Goal: Task Accomplishment & Management: Manage account settings

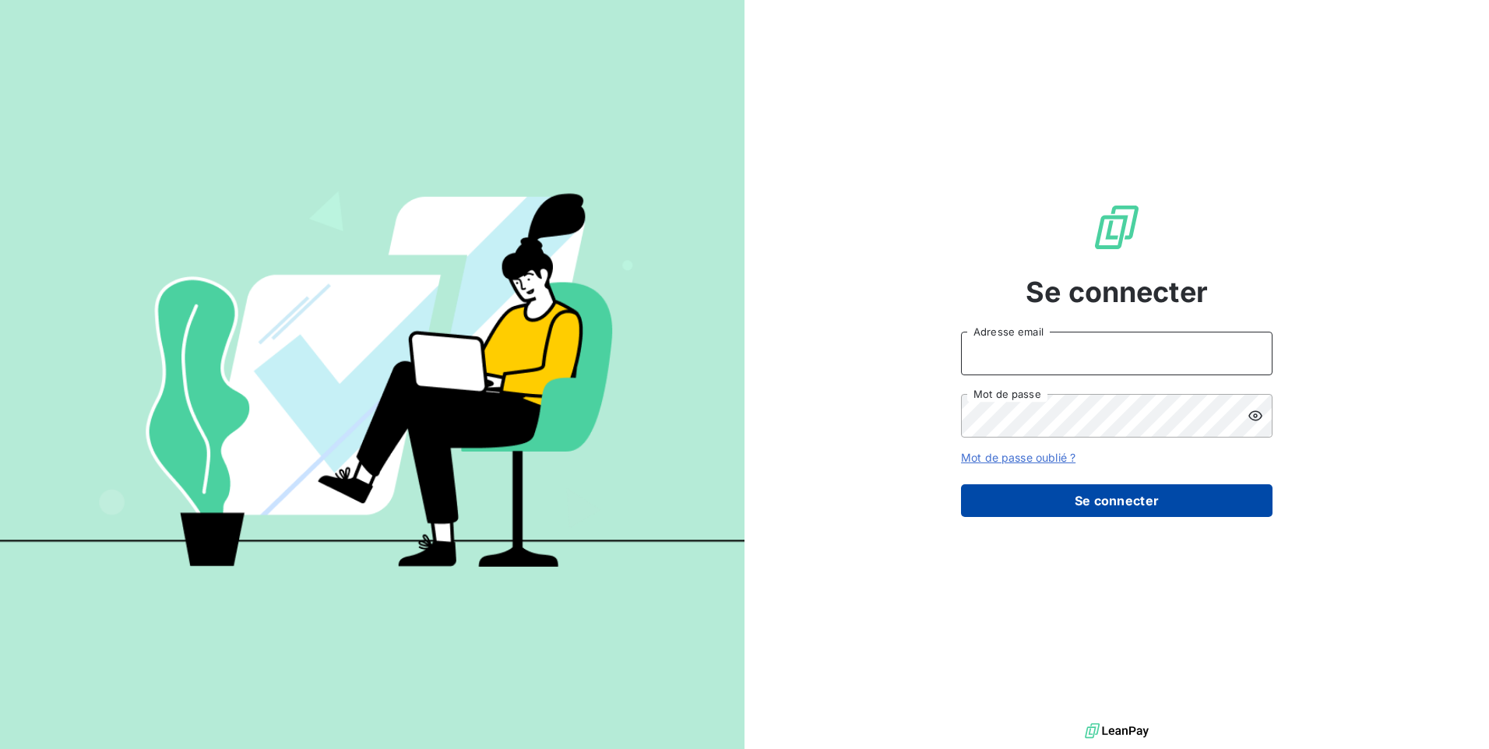
type input "[EMAIL_ADDRESS][DOMAIN_NAME]"
click at [1136, 497] on button "Se connecter" at bounding box center [1116, 500] width 311 height 33
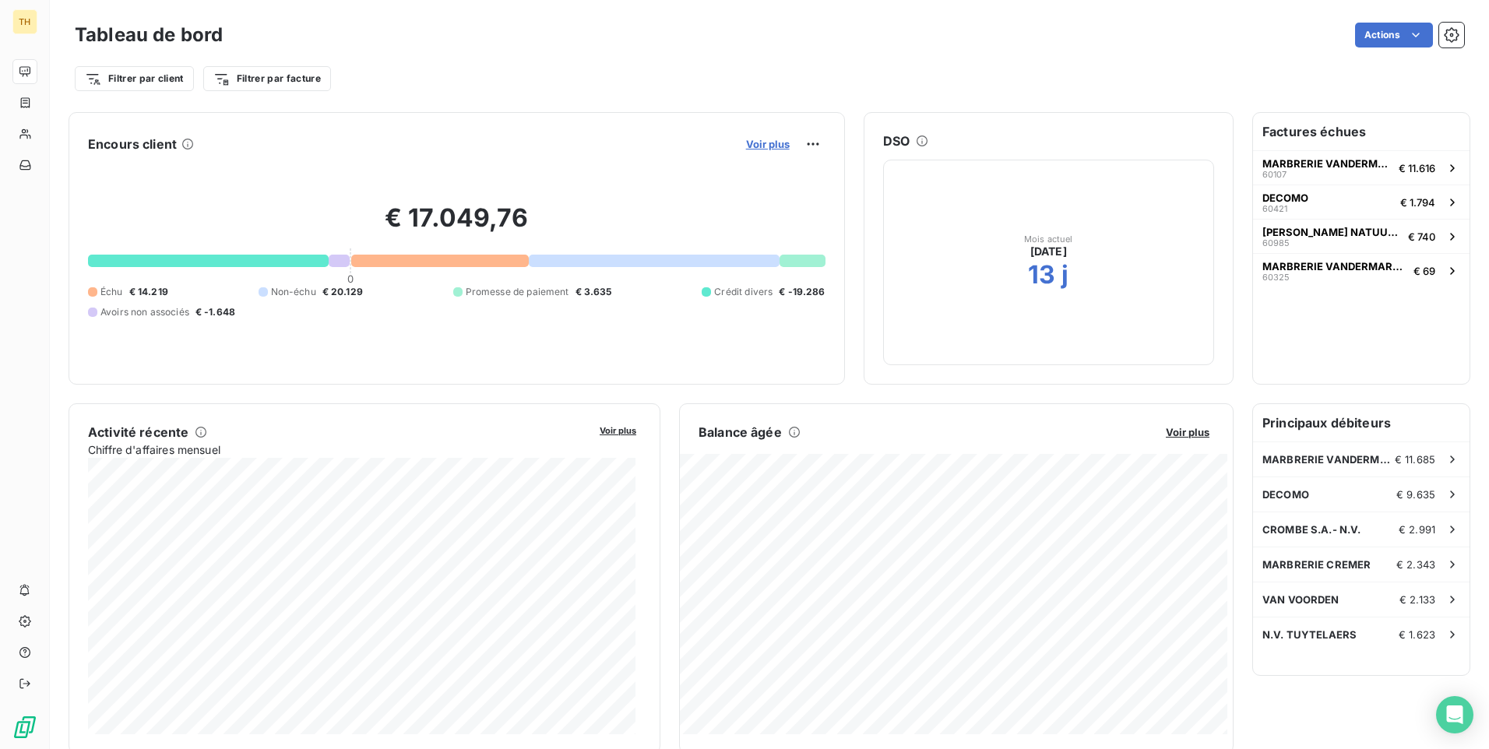
click at [764, 139] on span "Voir plus" at bounding box center [768, 144] width 44 height 12
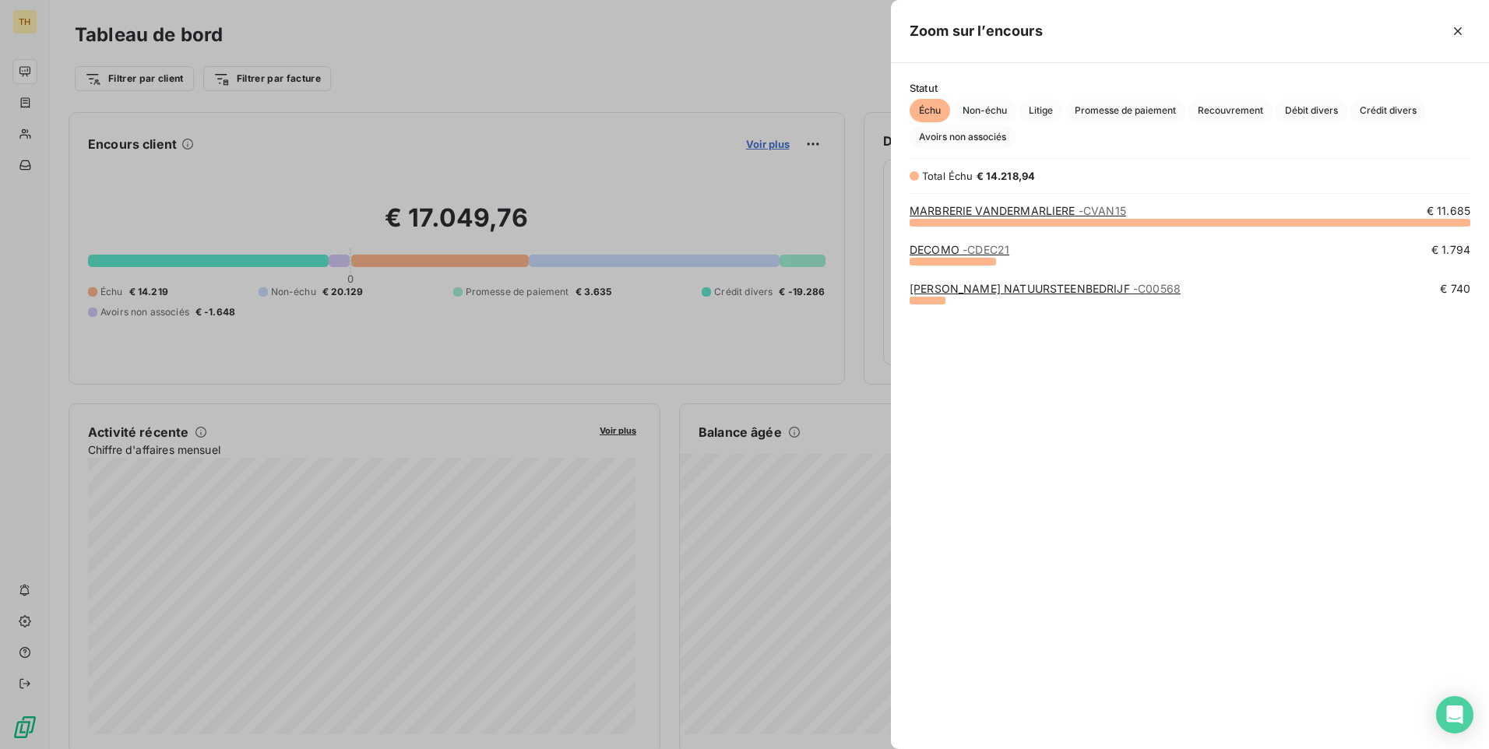
scroll to position [515, 586]
click at [991, 111] on span "Non-échu" at bounding box center [984, 110] width 63 height 23
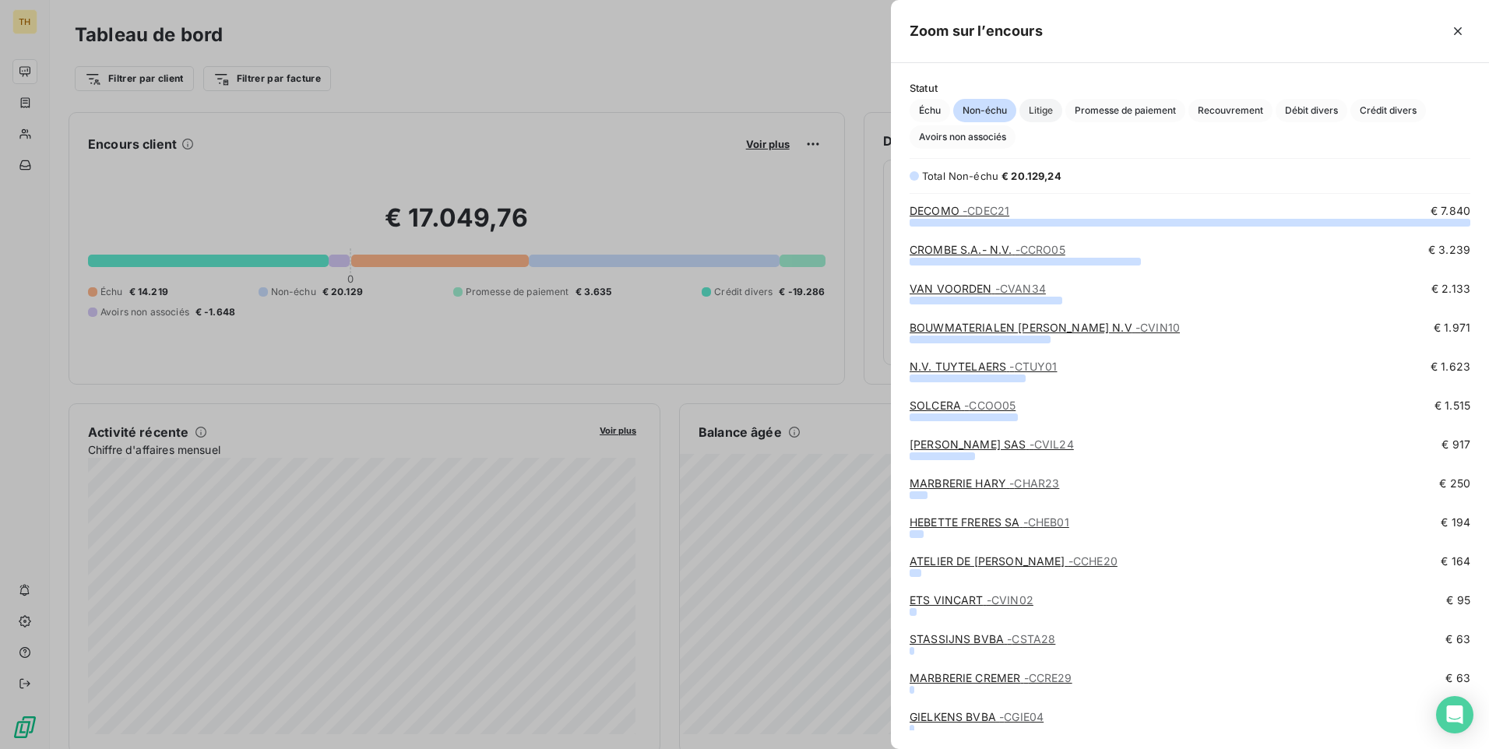
click at [1061, 103] on span "Litige" at bounding box center [1040, 110] width 43 height 23
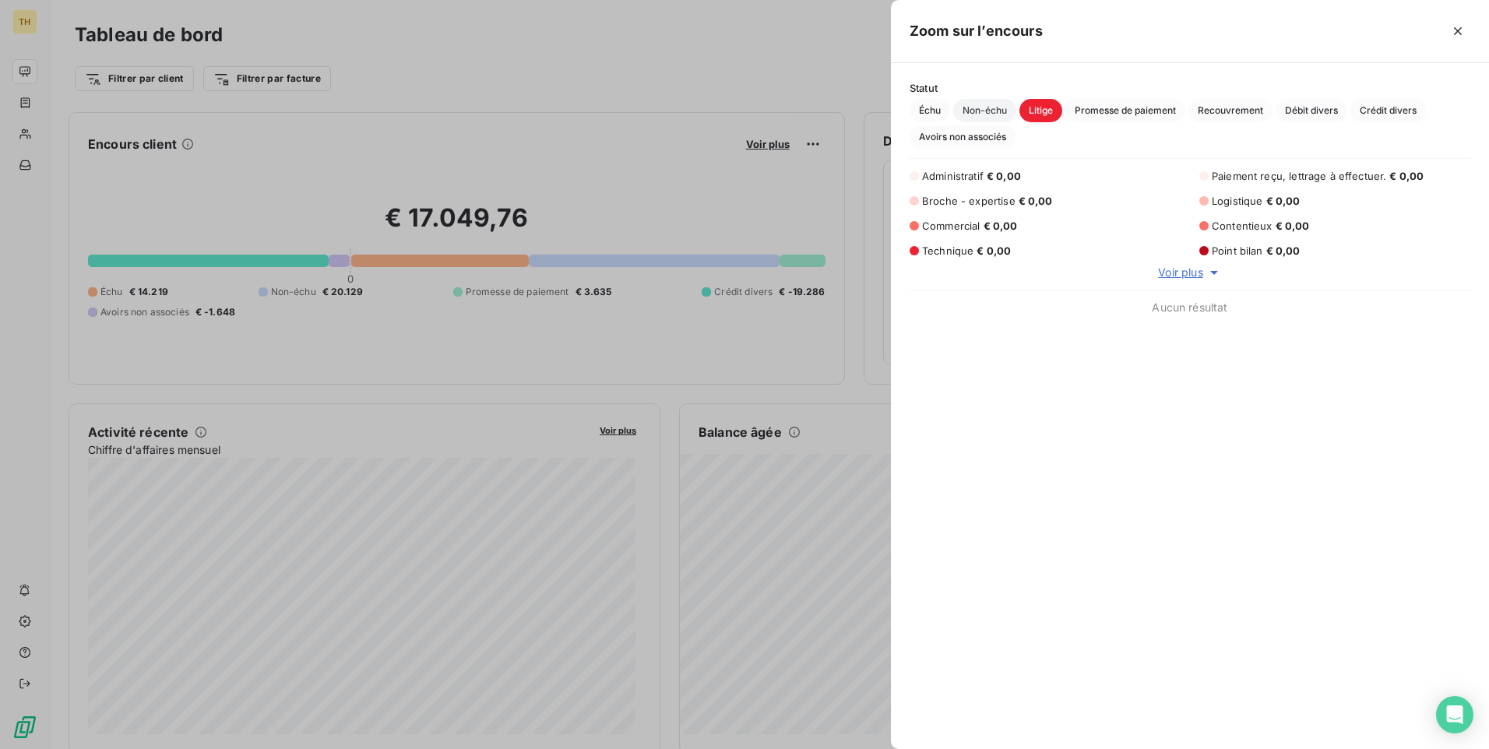
click at [984, 117] on span "Non-échu" at bounding box center [984, 110] width 63 height 23
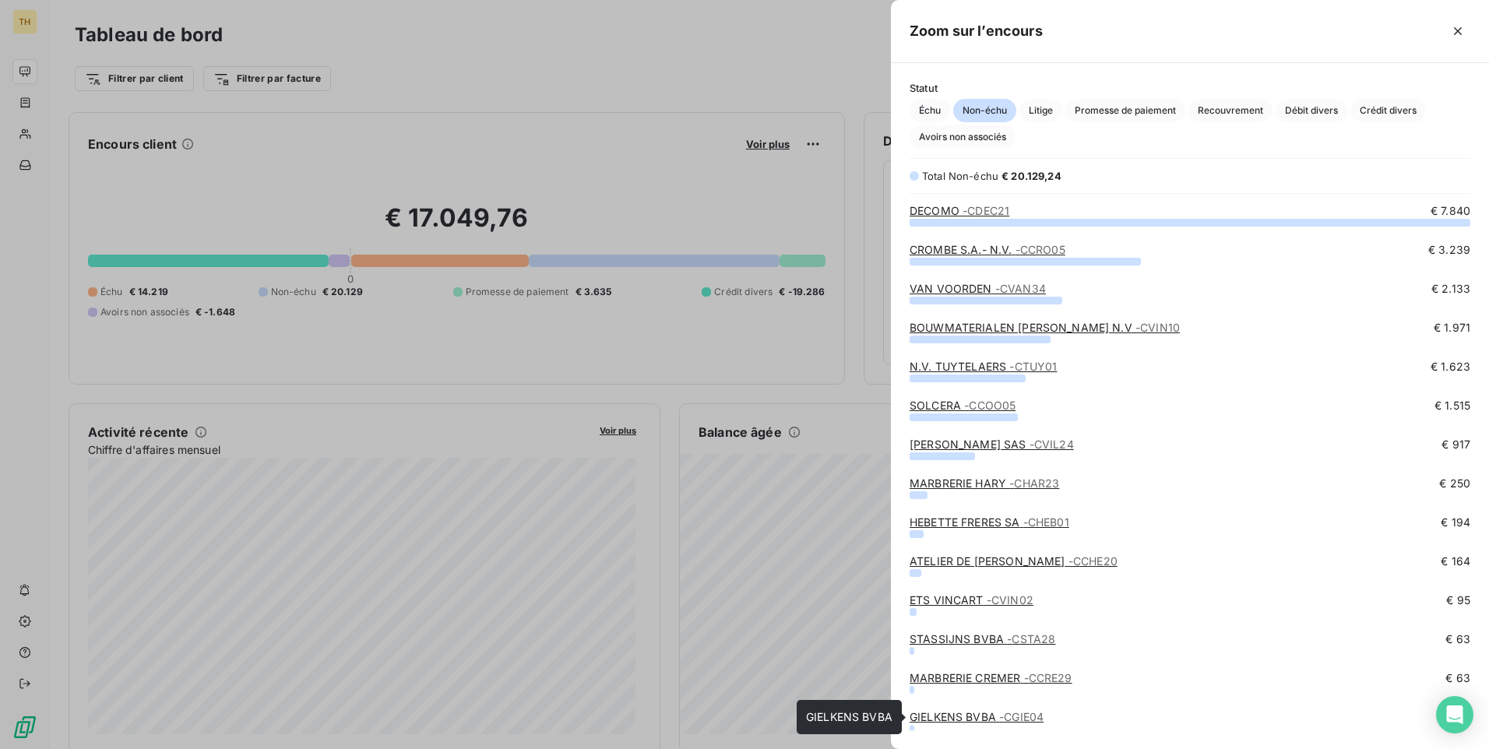
click at [963, 712] on link "GIELKENS BVBA - CGIE04" at bounding box center [976, 716] width 134 height 13
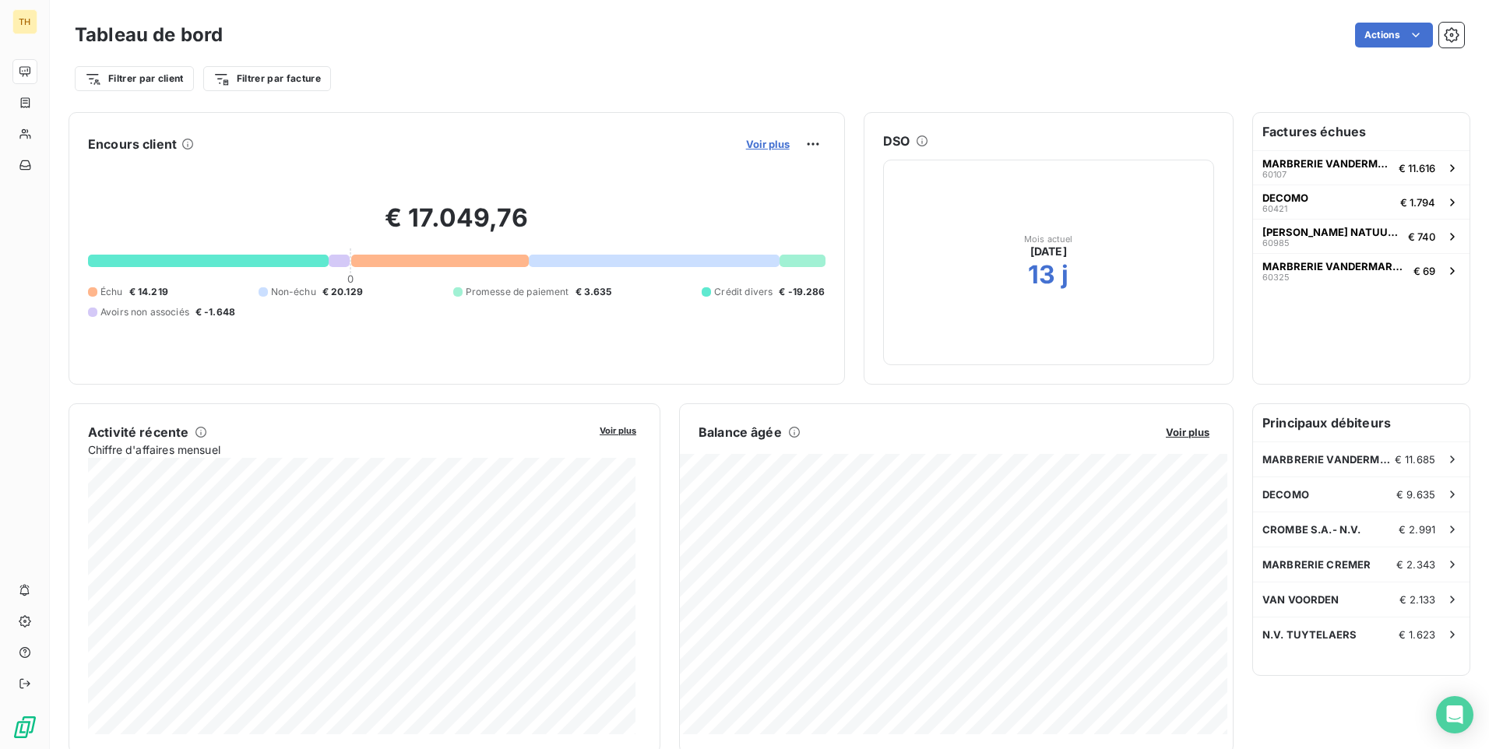
click at [761, 141] on span "Voir plus" at bounding box center [768, 144] width 44 height 12
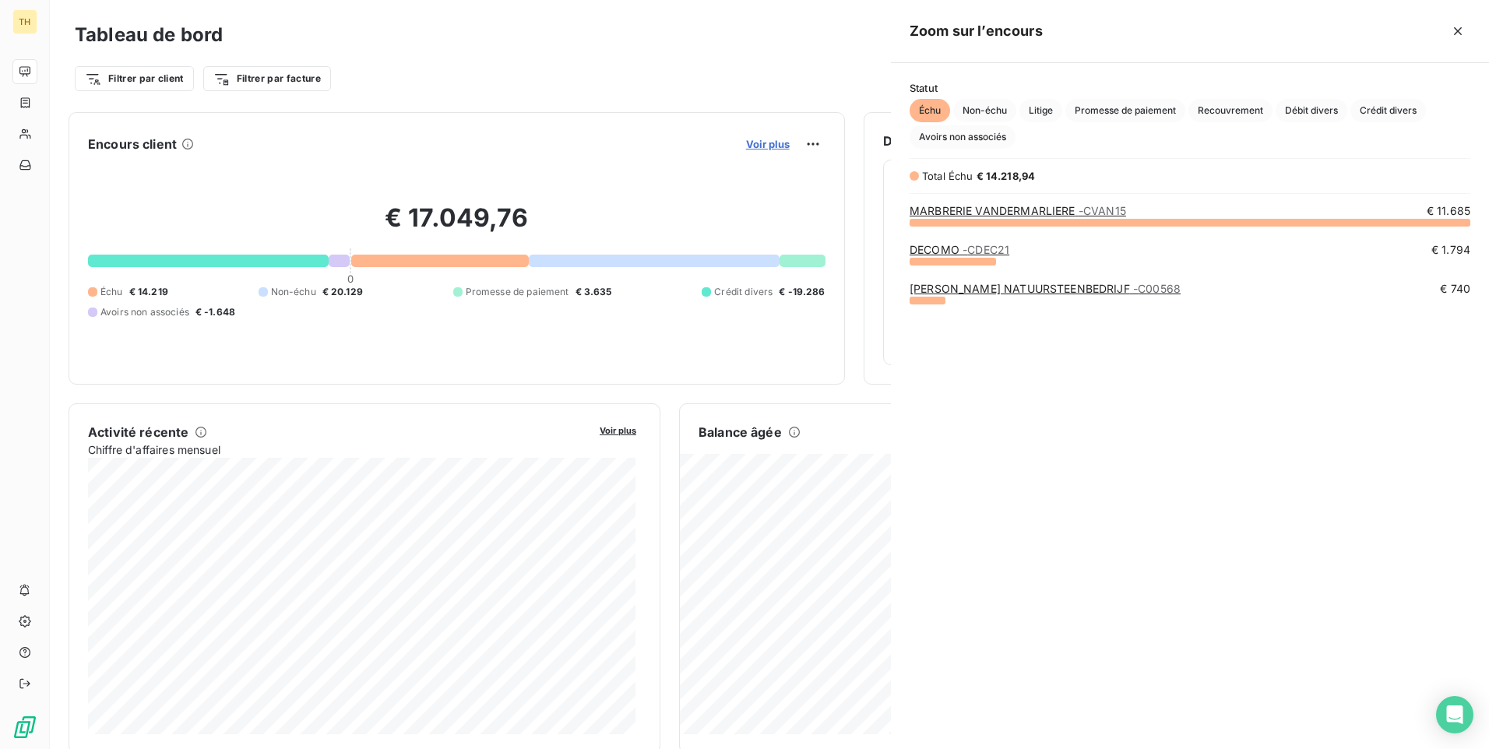
scroll to position [515, 586]
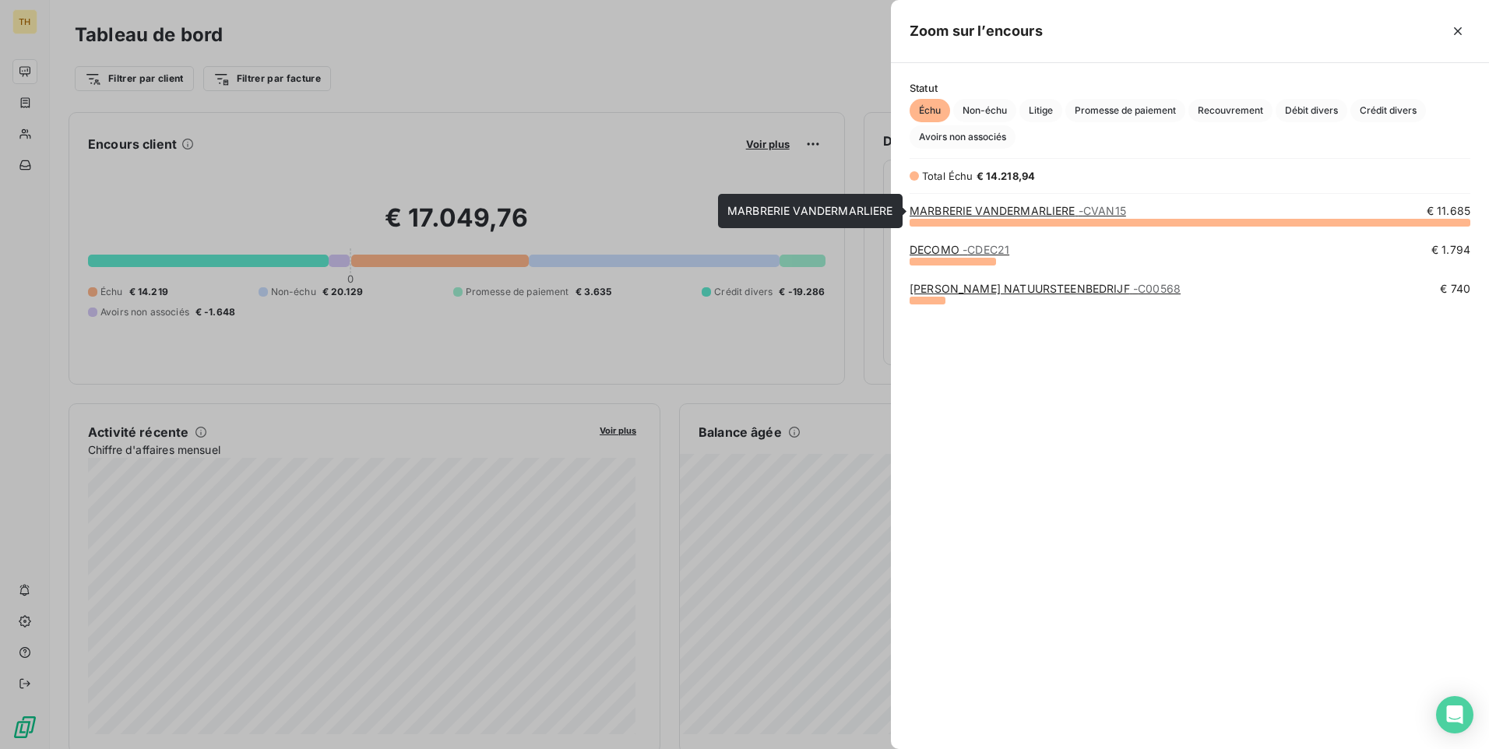
click at [1028, 213] on link "MARBRERIE VANDERMARLIERE - CVAN15" at bounding box center [1017, 210] width 216 height 13
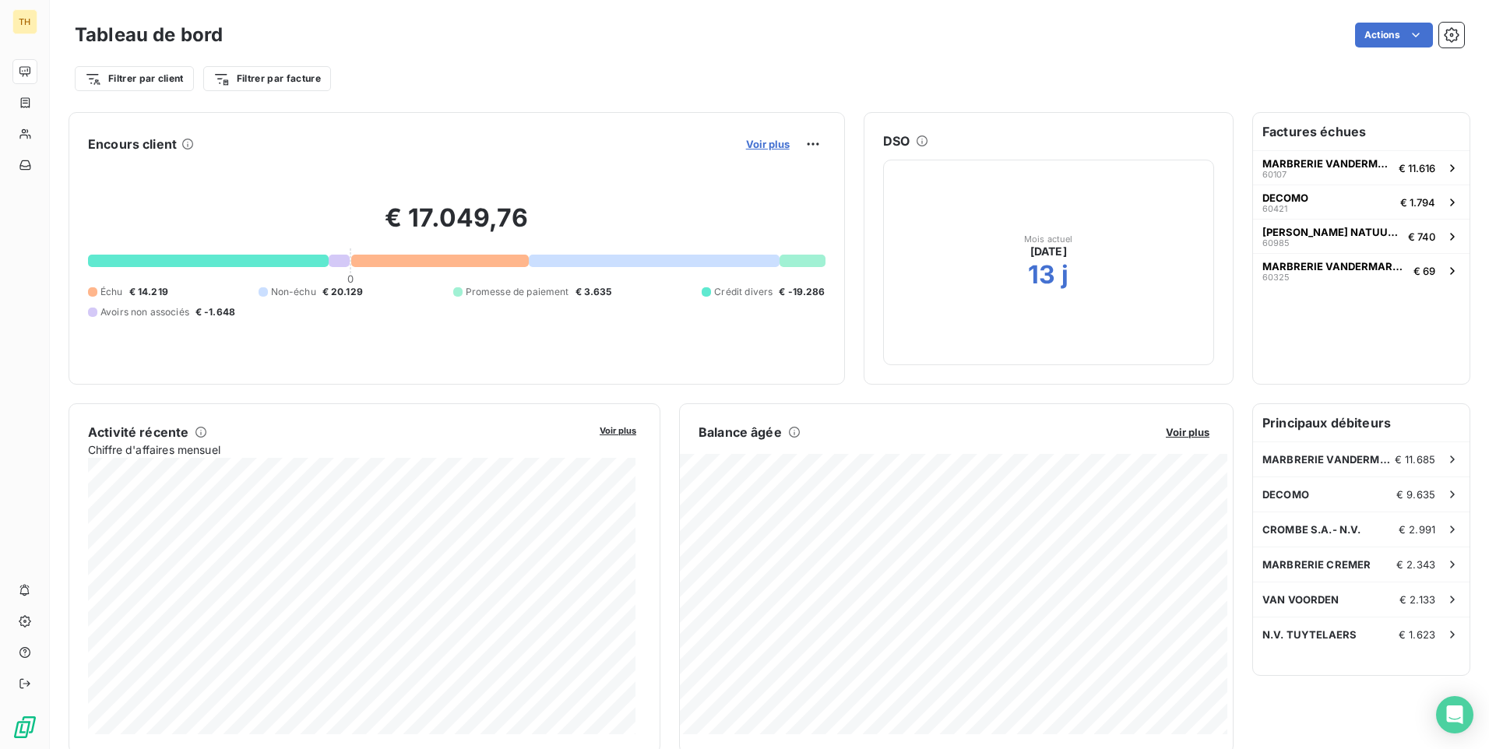
click at [764, 145] on span "Voir plus" at bounding box center [768, 144] width 44 height 12
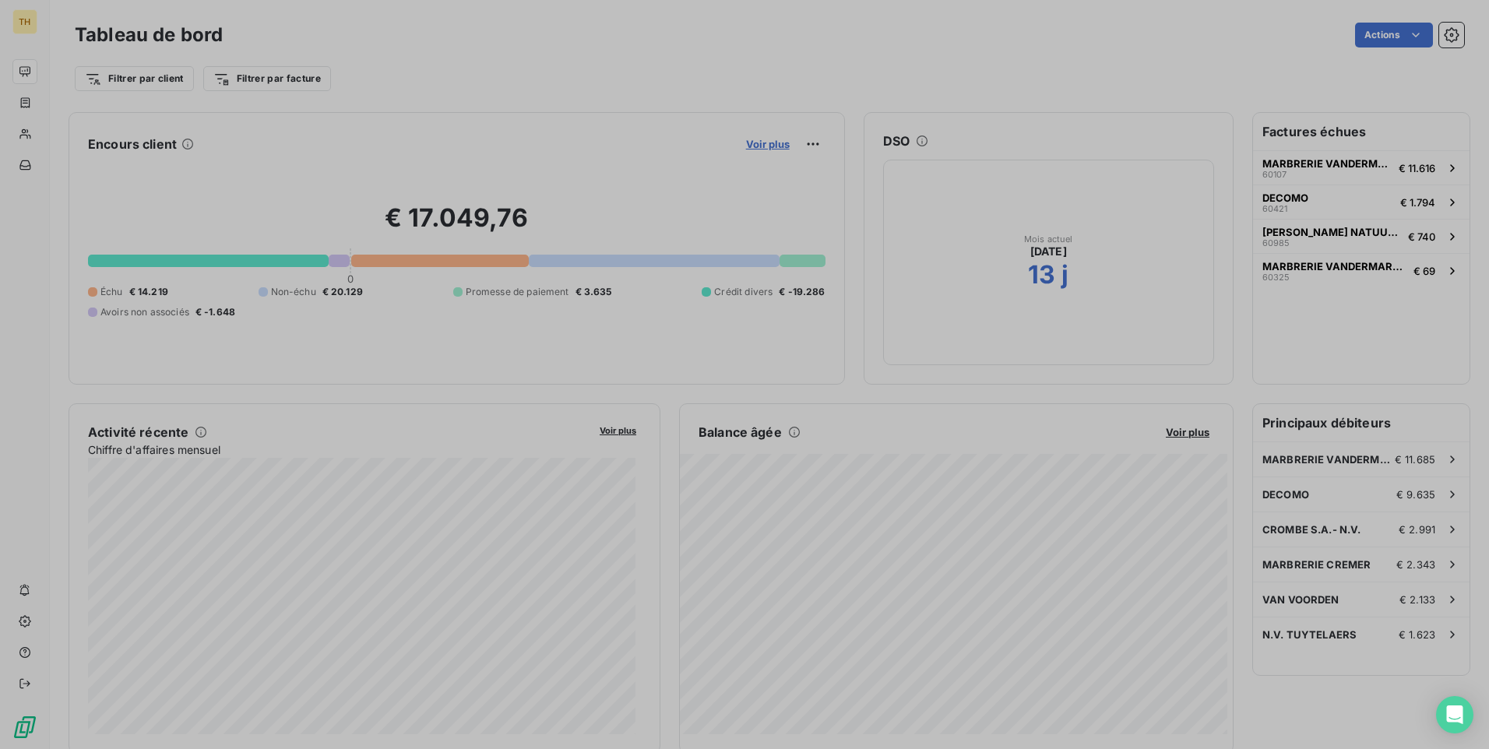
scroll to position [12, 12]
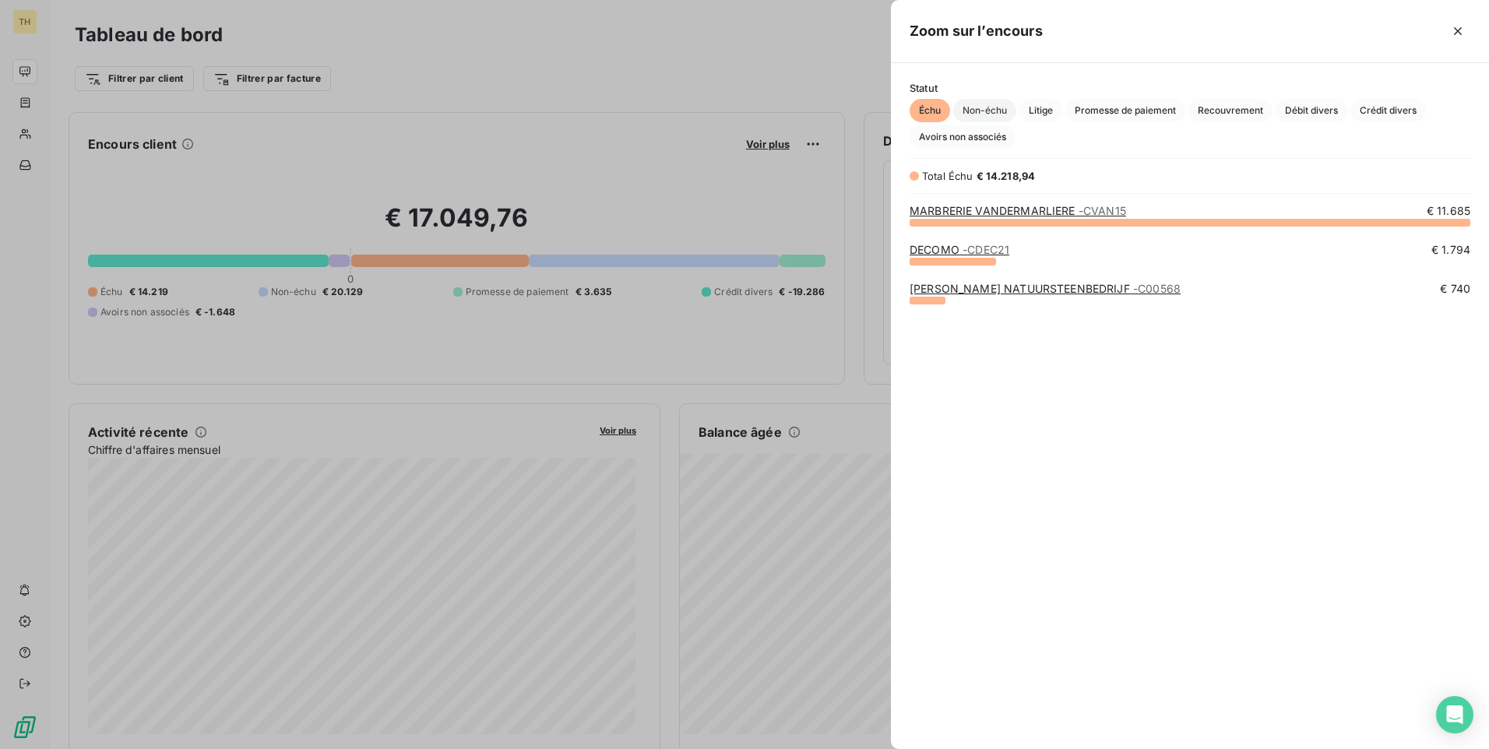
click at [990, 110] on span "Non-échu" at bounding box center [984, 110] width 63 height 23
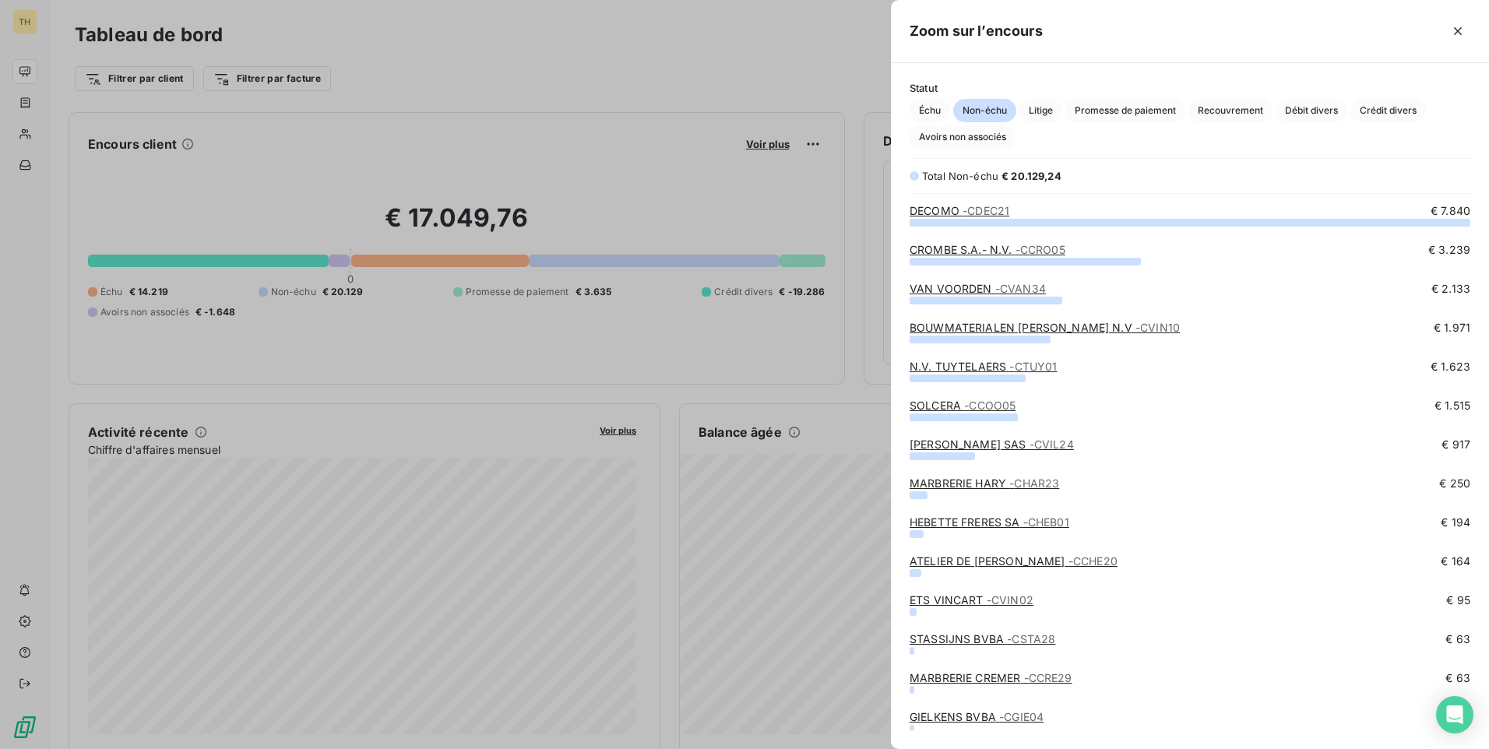
scroll to position [37, 0]
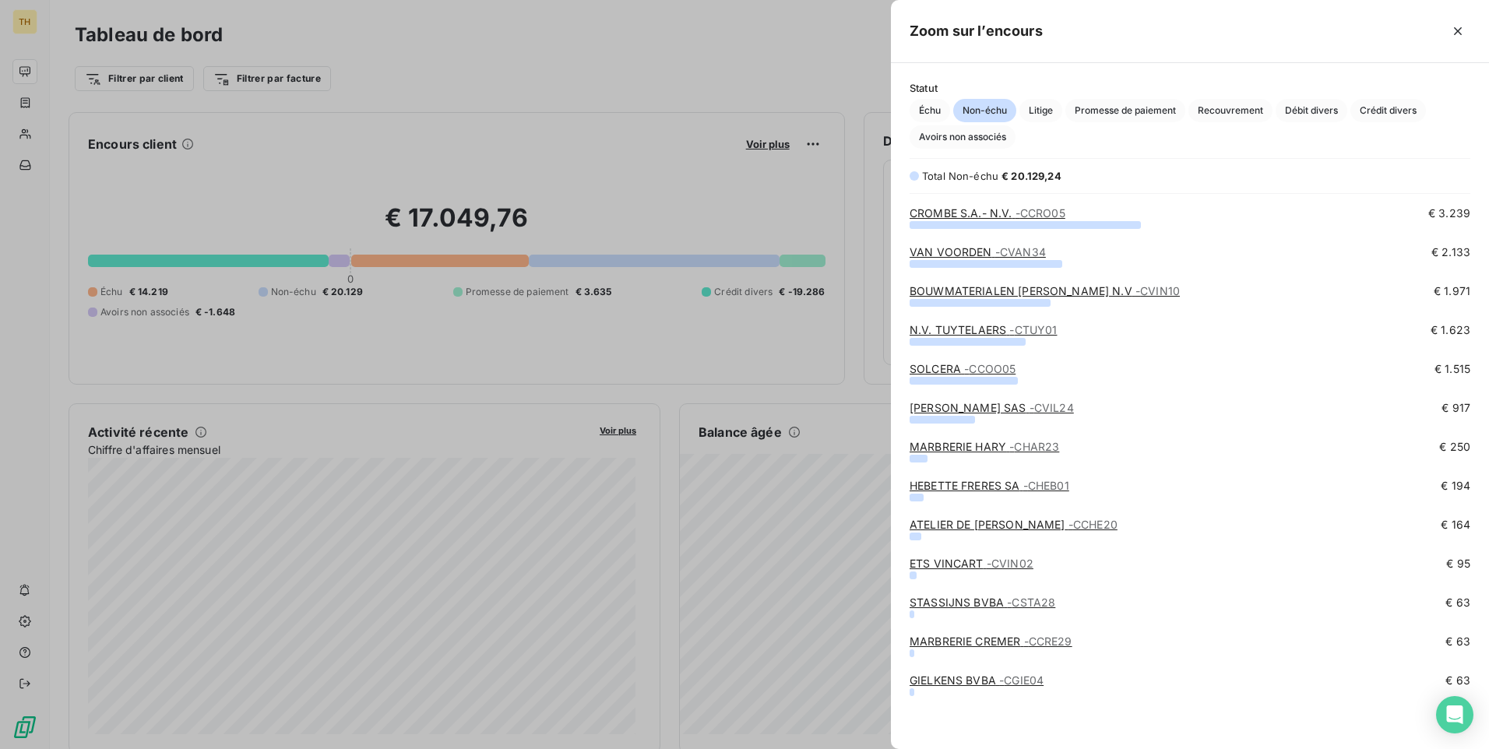
click at [987, 601] on link "STASSIJNS BVBA - CSTA28" at bounding box center [982, 602] width 146 height 13
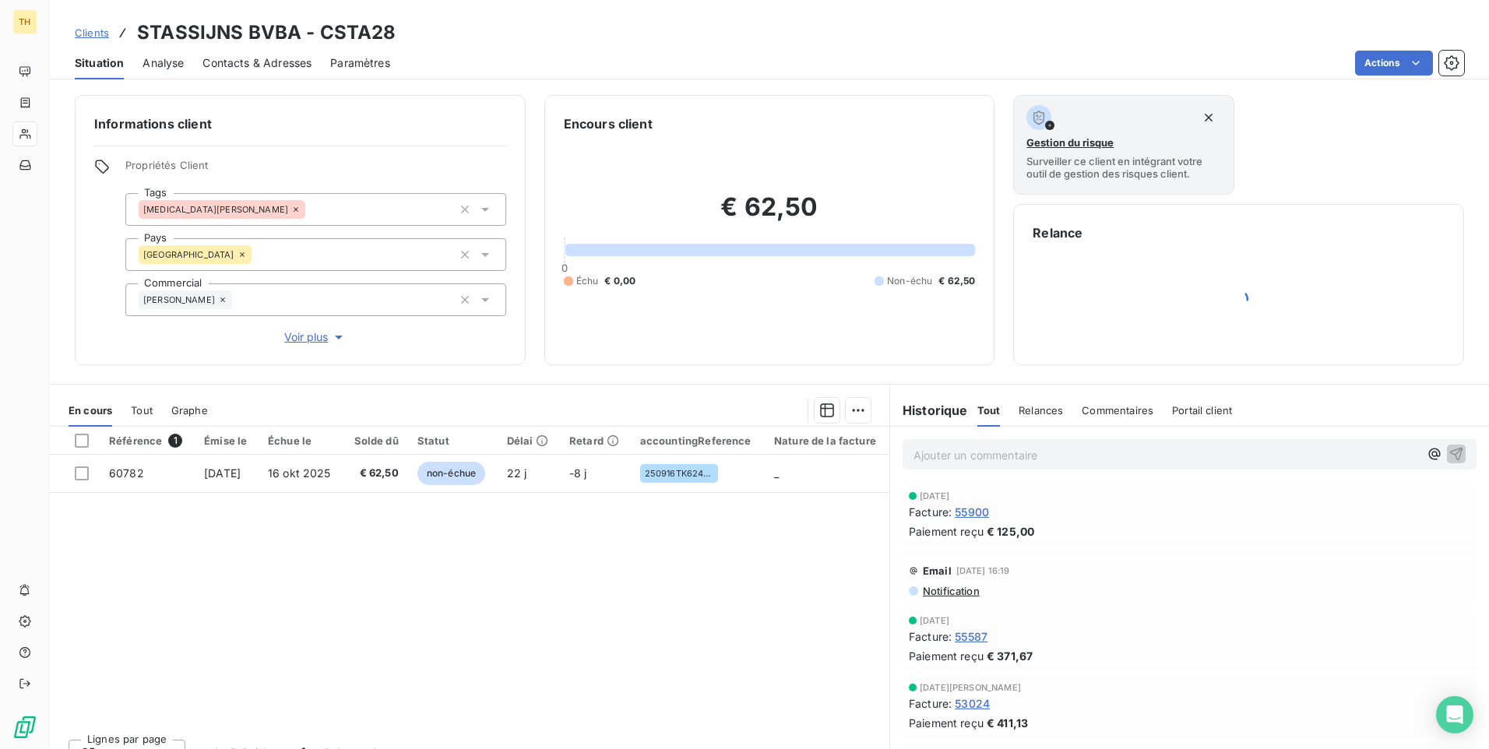
click at [972, 508] on span "55900" at bounding box center [972, 512] width 34 height 16
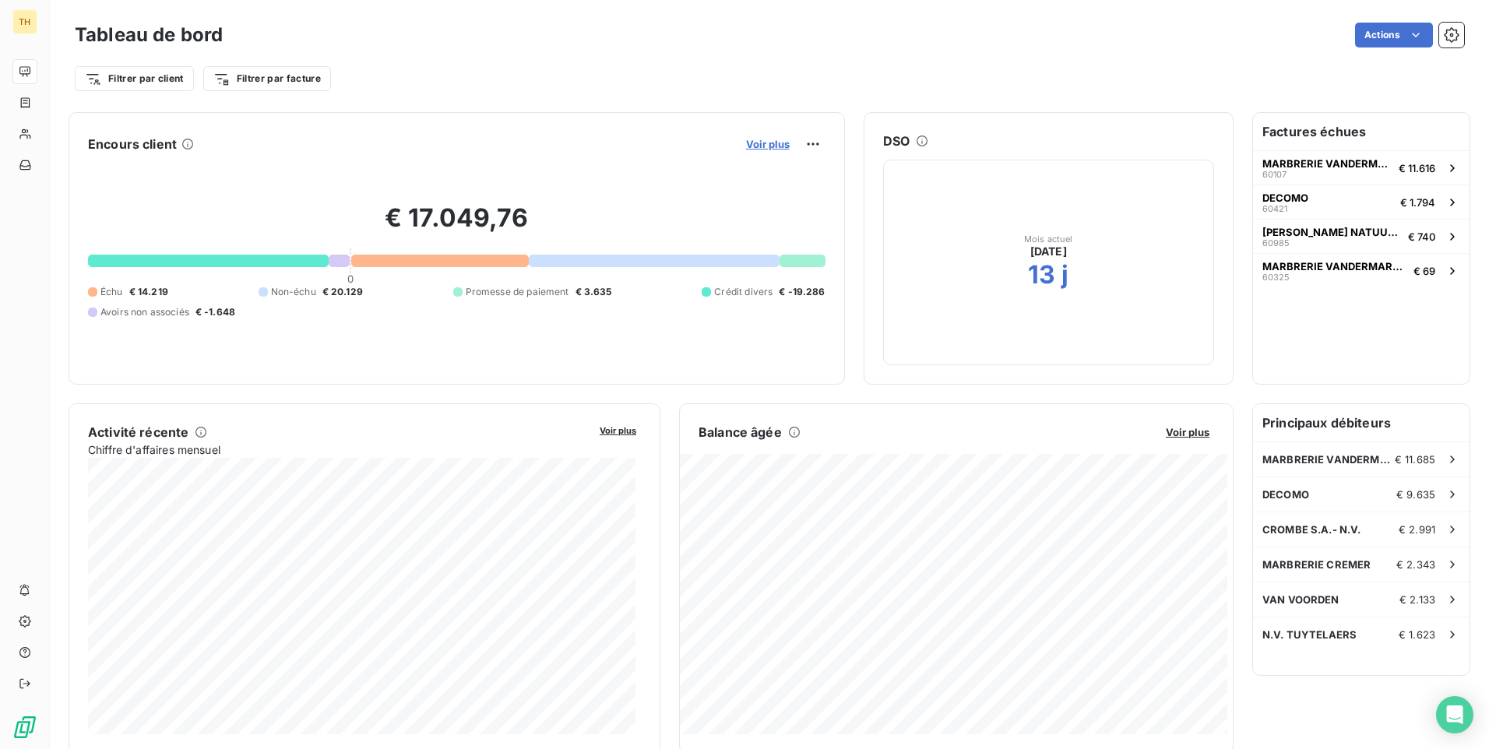
click at [762, 138] on span "Voir plus" at bounding box center [768, 144] width 44 height 12
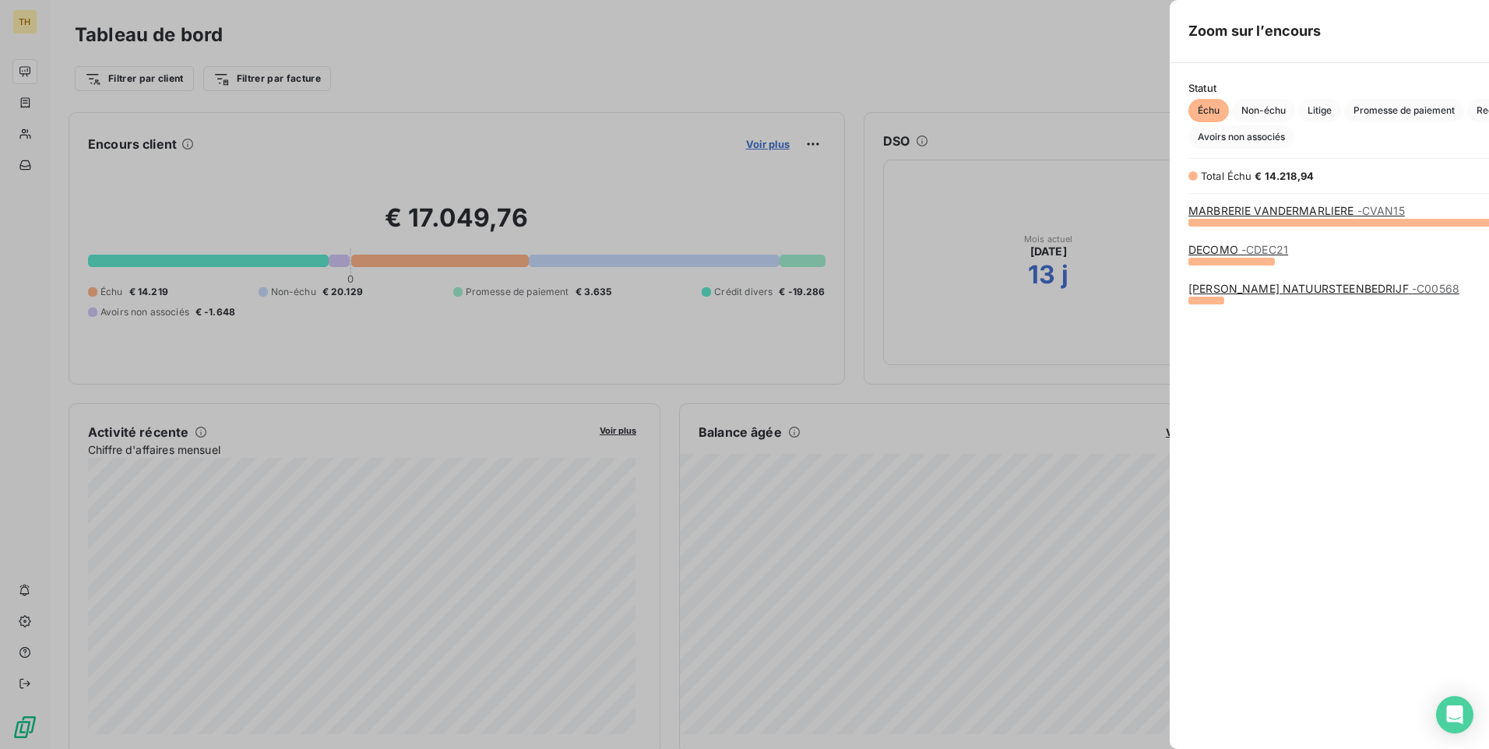
scroll to position [737, 586]
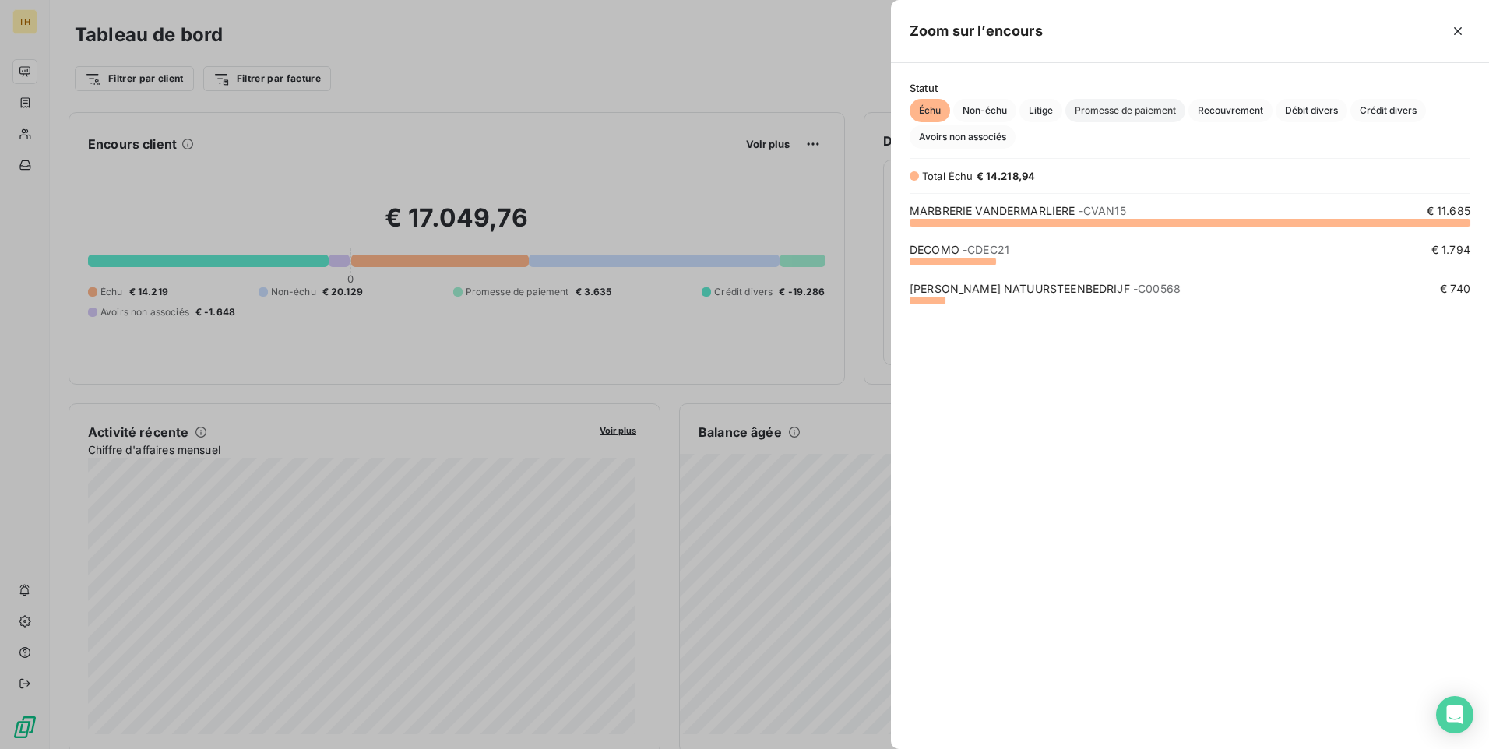
click at [1138, 108] on span "Promesse de paiement" at bounding box center [1125, 110] width 120 height 23
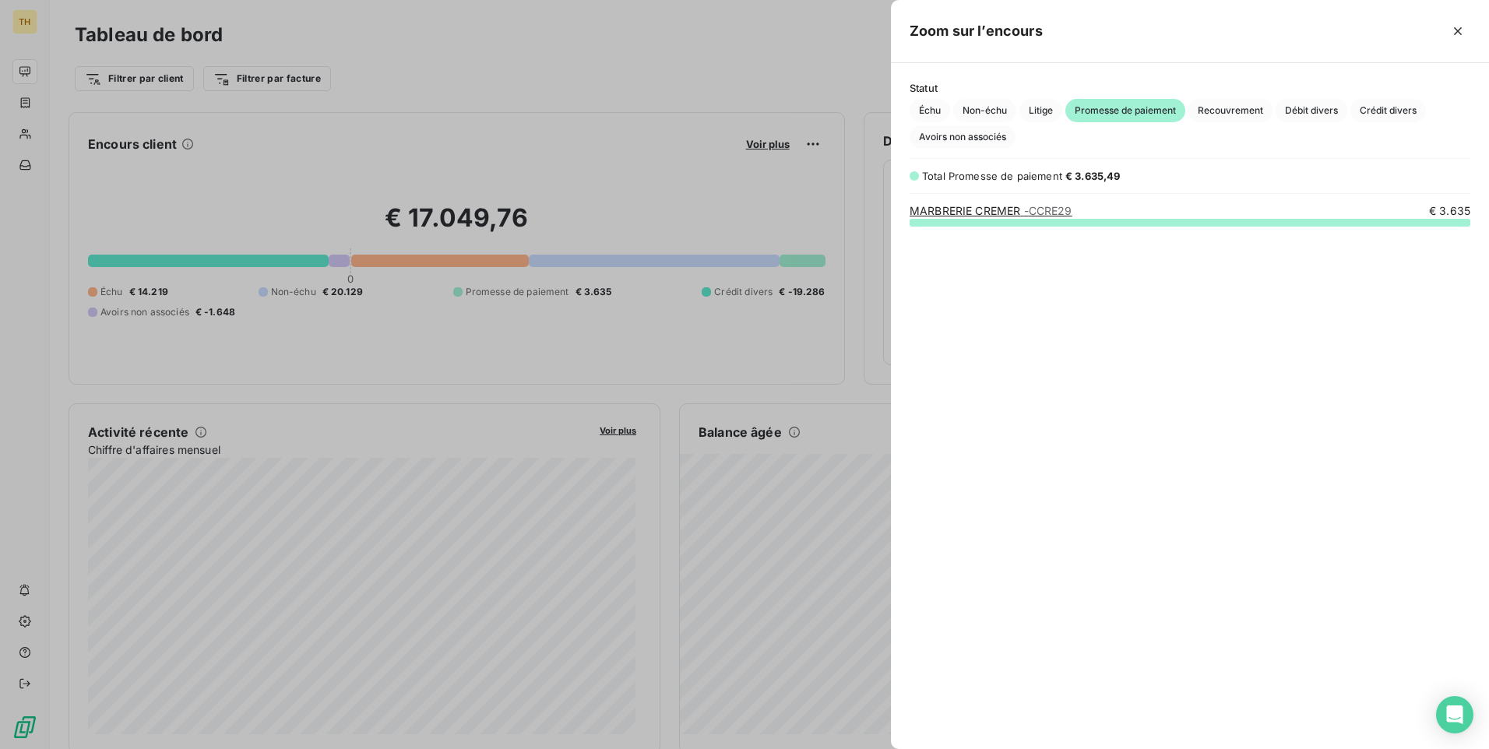
scroll to position [515, 586]
click at [987, 209] on link "MARBRERIE CREMER - CCRE29" at bounding box center [990, 210] width 163 height 13
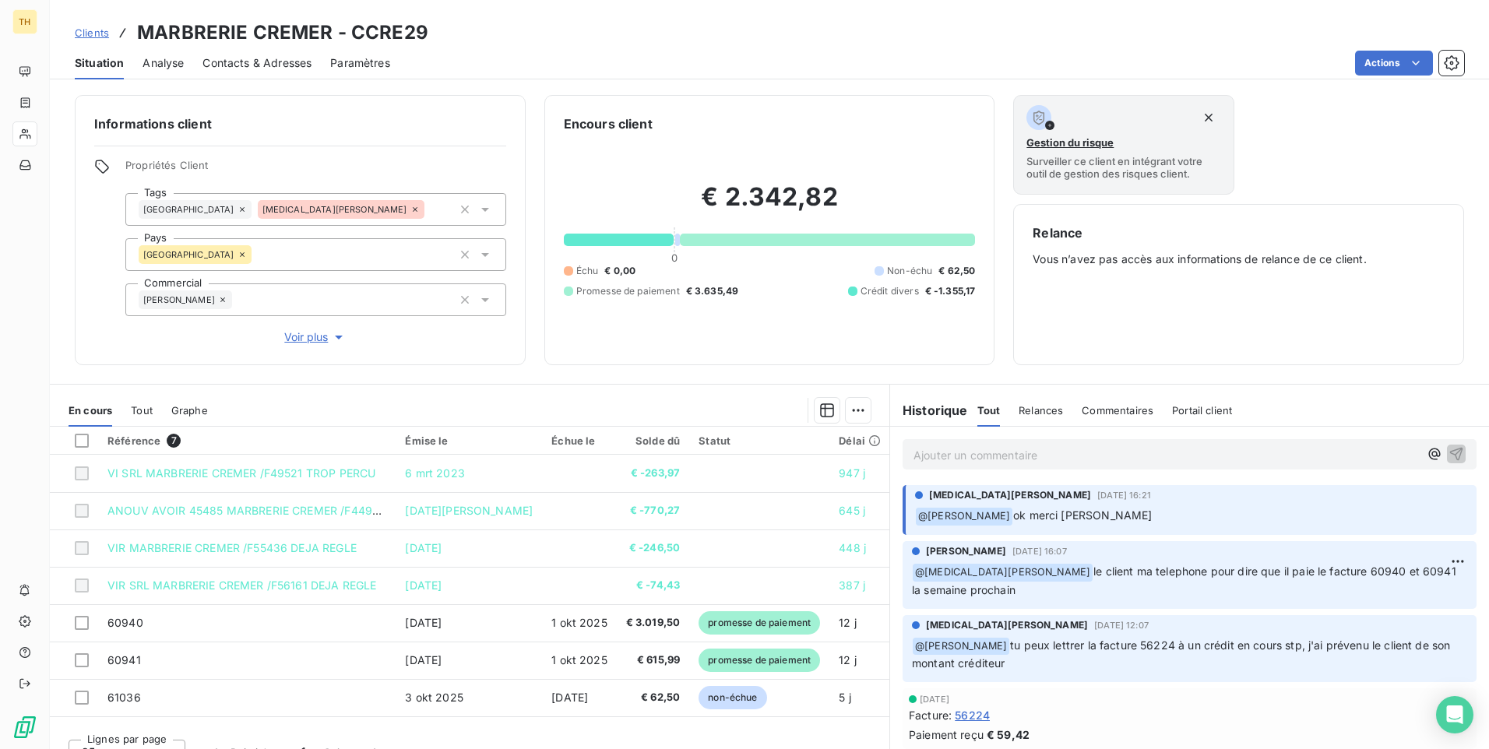
click at [936, 456] on p "Ajouter un commentaire ﻿" at bounding box center [1165, 454] width 505 height 19
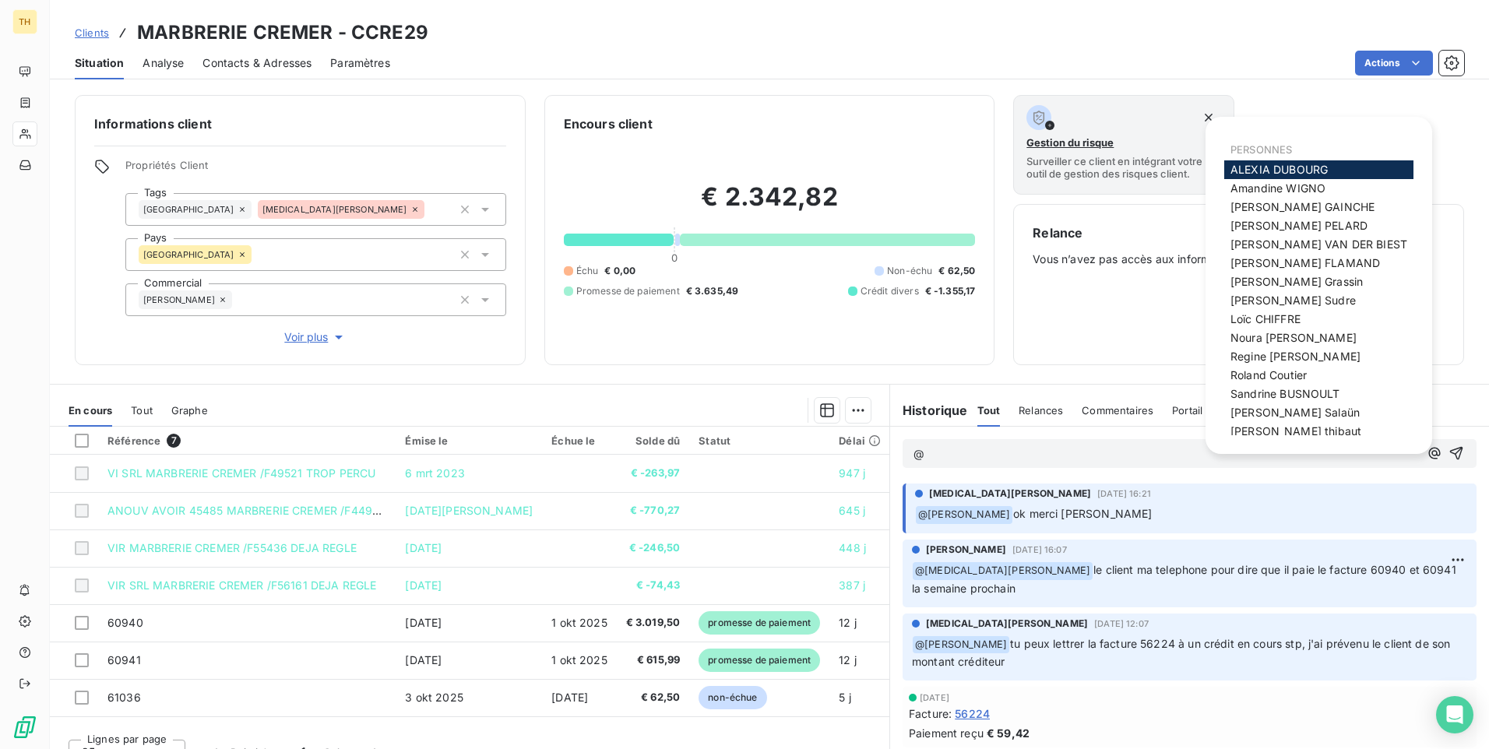
click at [1284, 169] on span "ALEXIA DUBOURG" at bounding box center [1278, 169] width 97 height 13
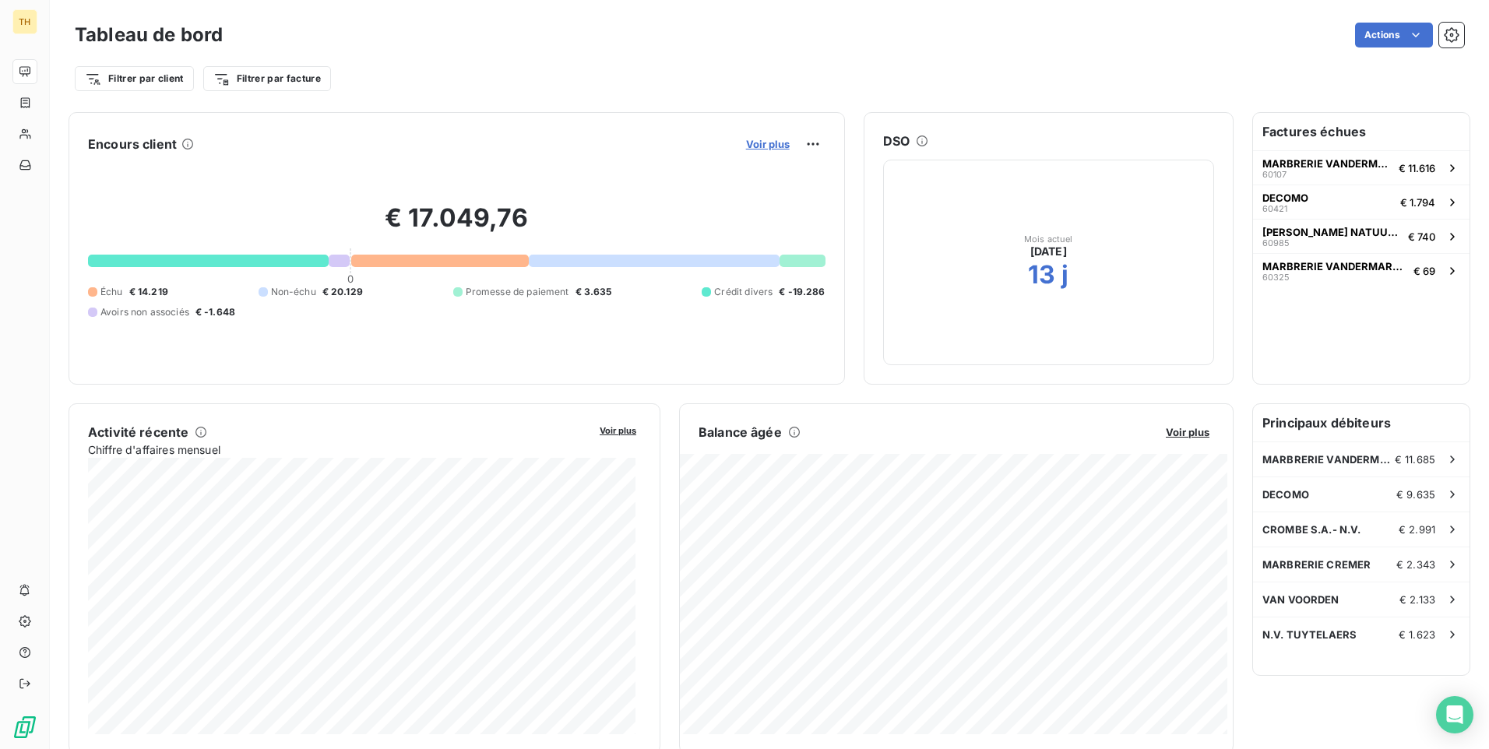
click at [760, 140] on span "Voir plus" at bounding box center [768, 144] width 44 height 12
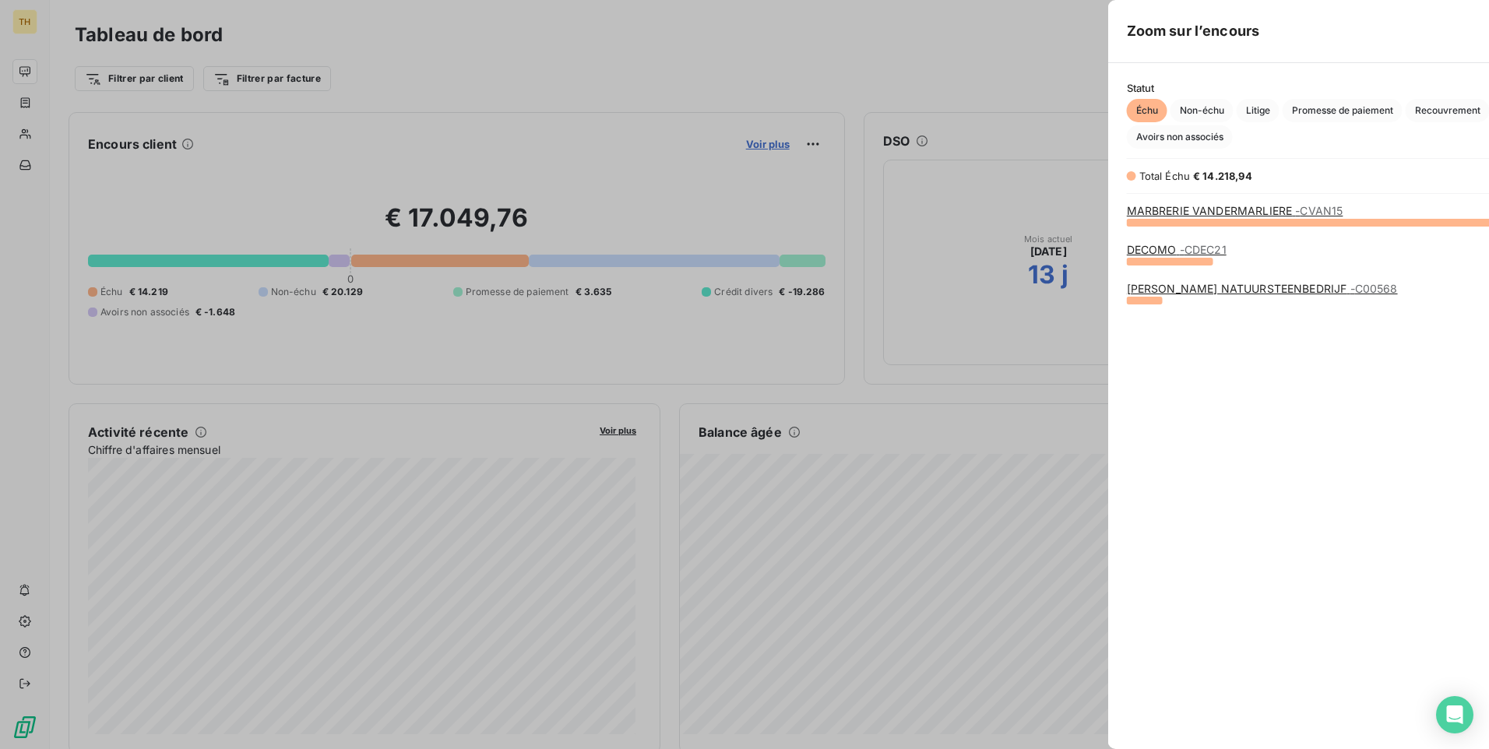
scroll to position [737, 586]
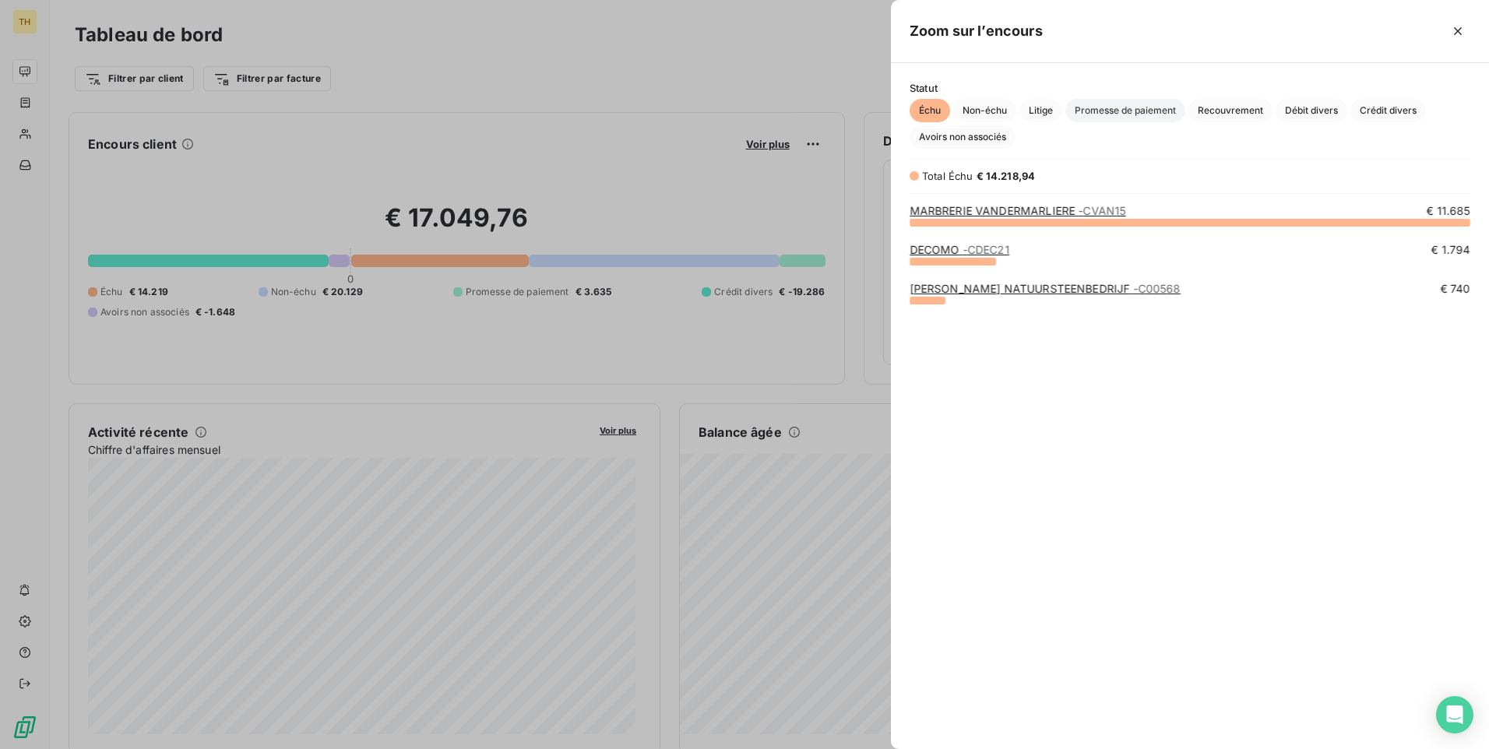
click at [1162, 103] on span "Promesse de paiement" at bounding box center [1125, 110] width 120 height 23
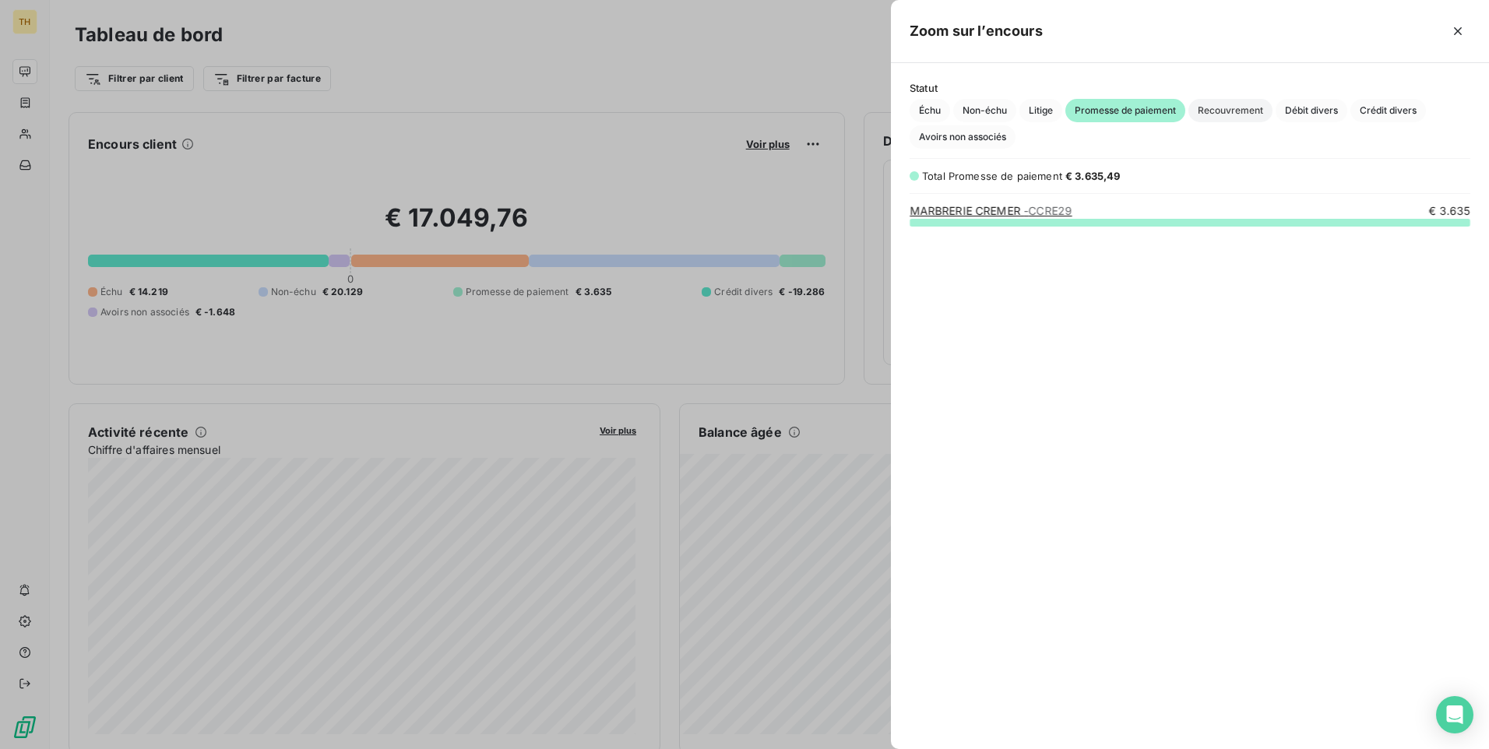
click at [1243, 107] on span "Recouvrement" at bounding box center [1230, 110] width 84 height 23
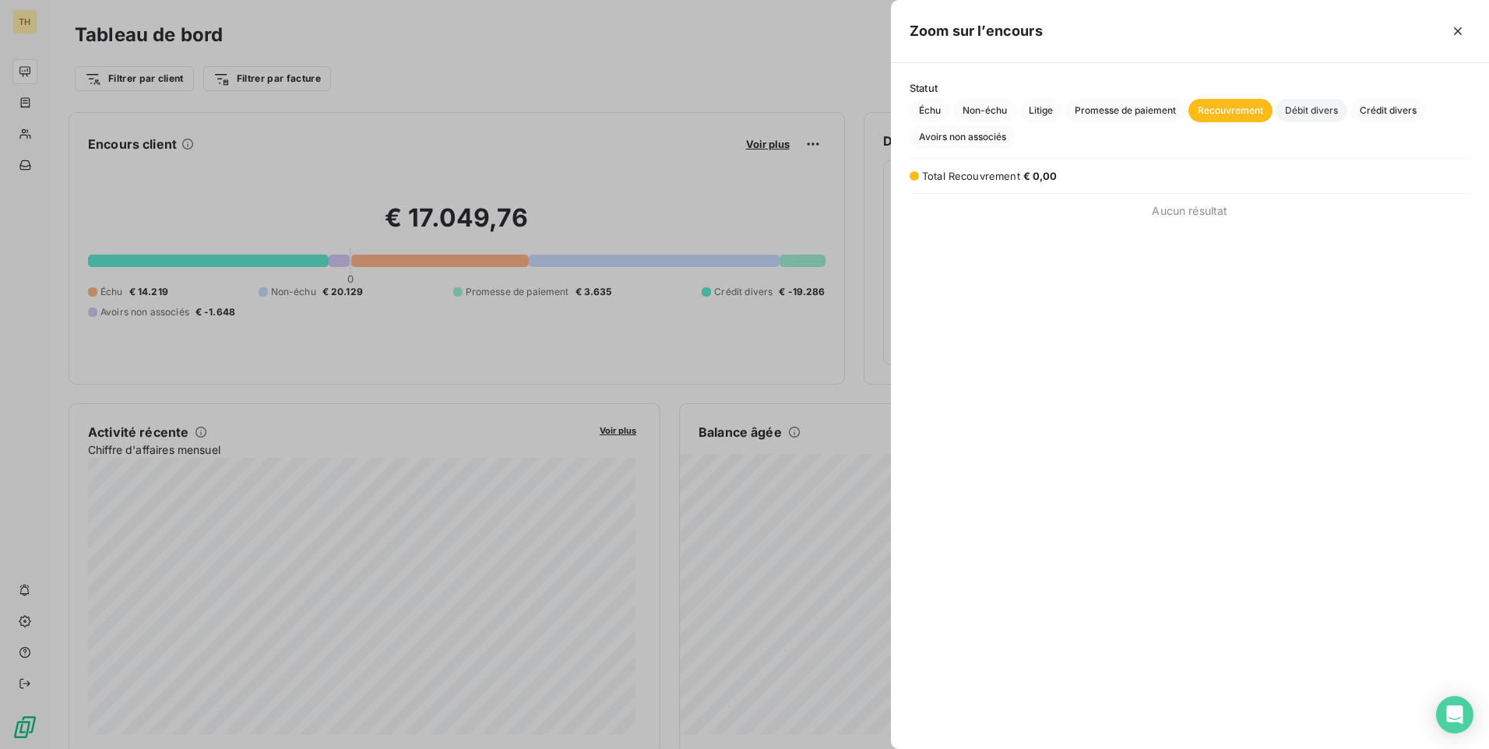
click at [1316, 110] on span "Débit divers" at bounding box center [1311, 110] width 72 height 23
click at [1370, 108] on span "Crédit divers" at bounding box center [1388, 110] width 76 height 23
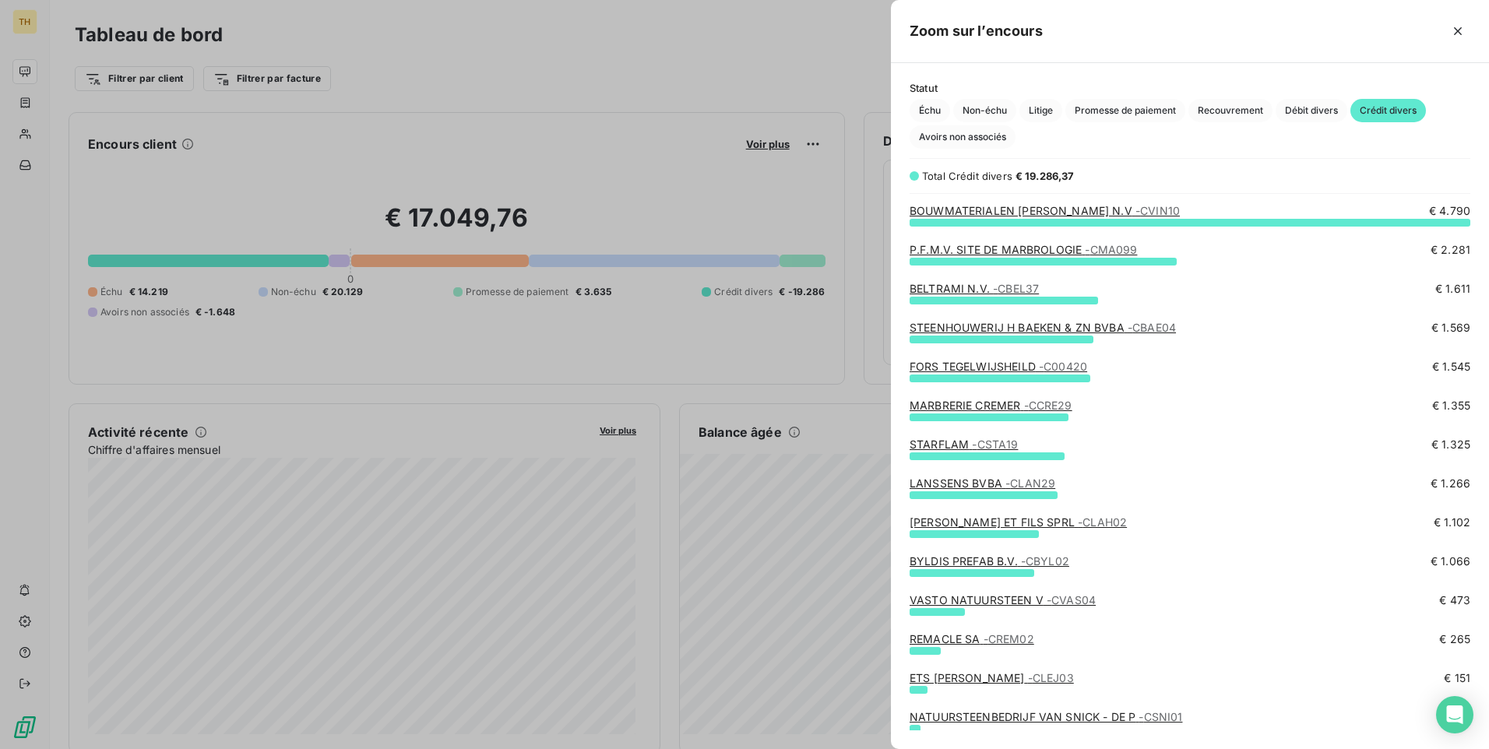
scroll to position [515, 586]
click at [1100, 209] on link "BOUWMATERIALEN GERMAIN VINCKIER N.V - CVIN10" at bounding box center [1044, 210] width 270 height 13
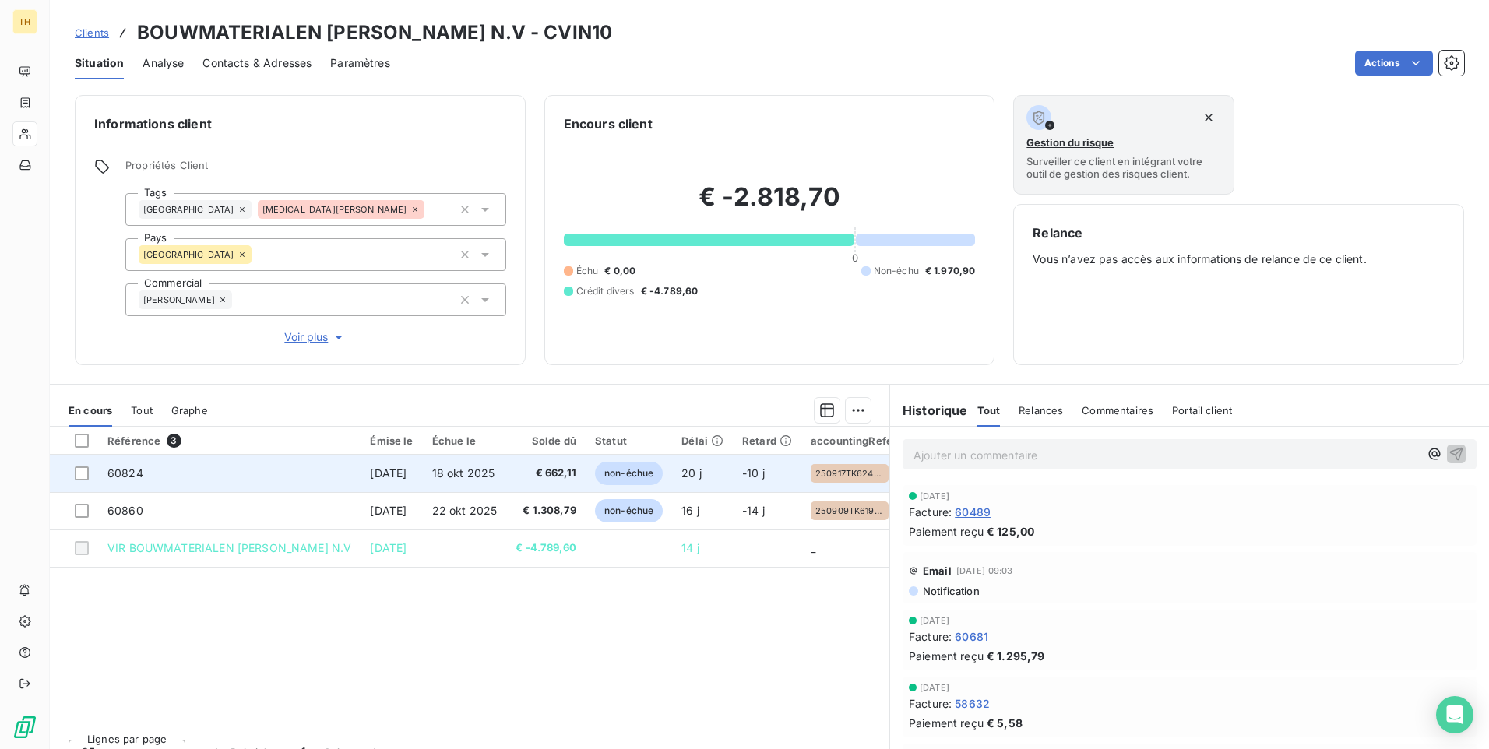
click at [406, 477] on span "18 sep 2025" at bounding box center [388, 472] width 37 height 13
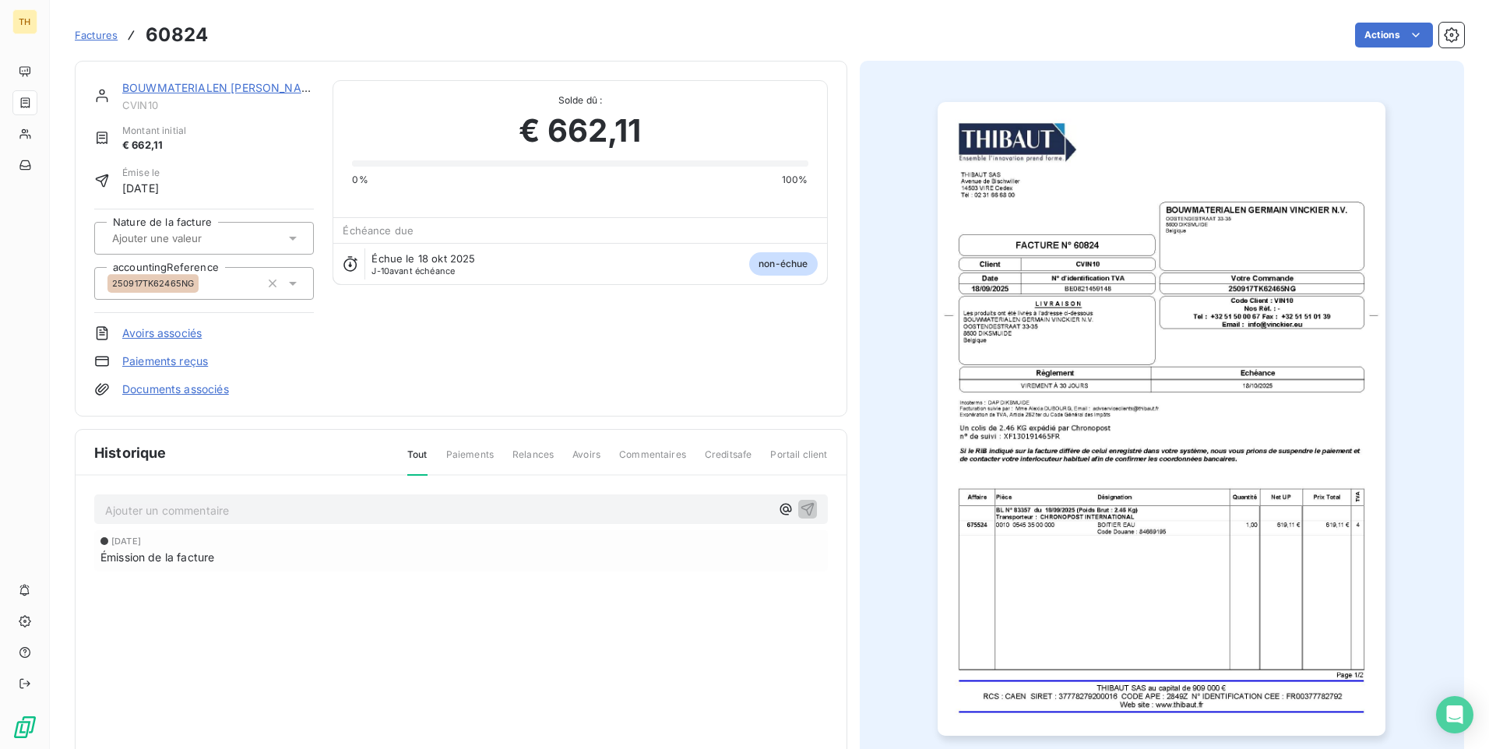
click at [1126, 533] on img "button" at bounding box center [1162, 419] width 448 height 634
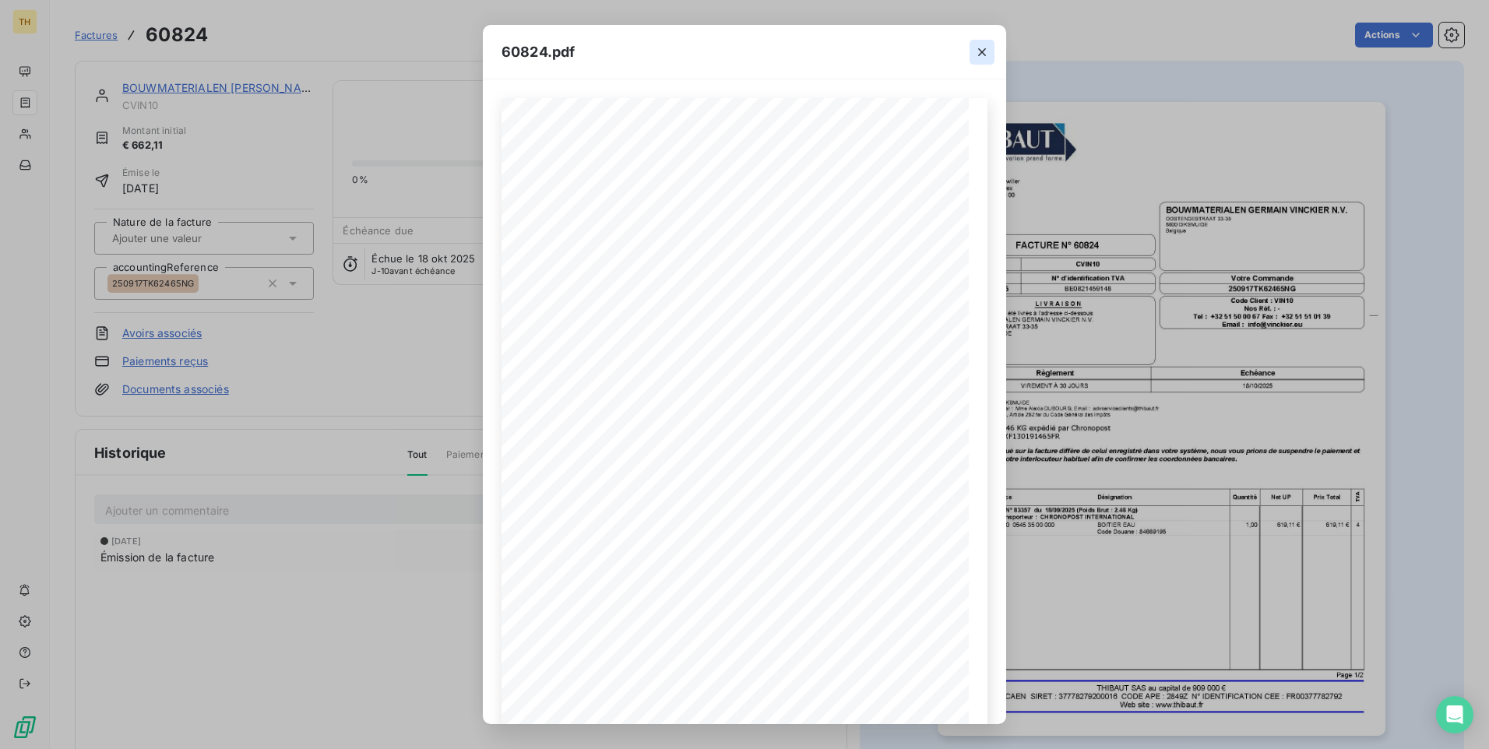
click at [983, 51] on icon "button" at bounding box center [982, 52] width 8 height 8
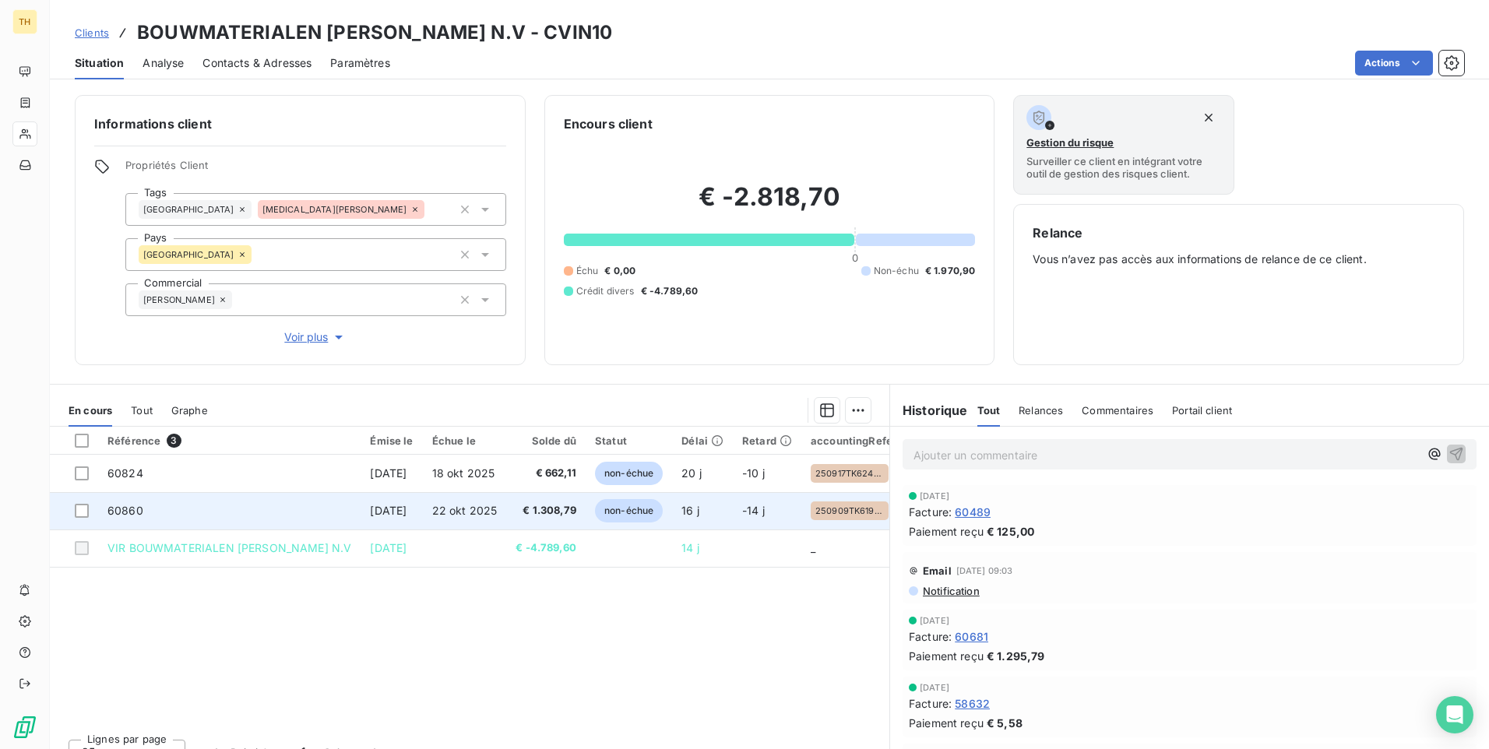
click at [406, 508] on span "22 sep 2025" at bounding box center [388, 510] width 37 height 13
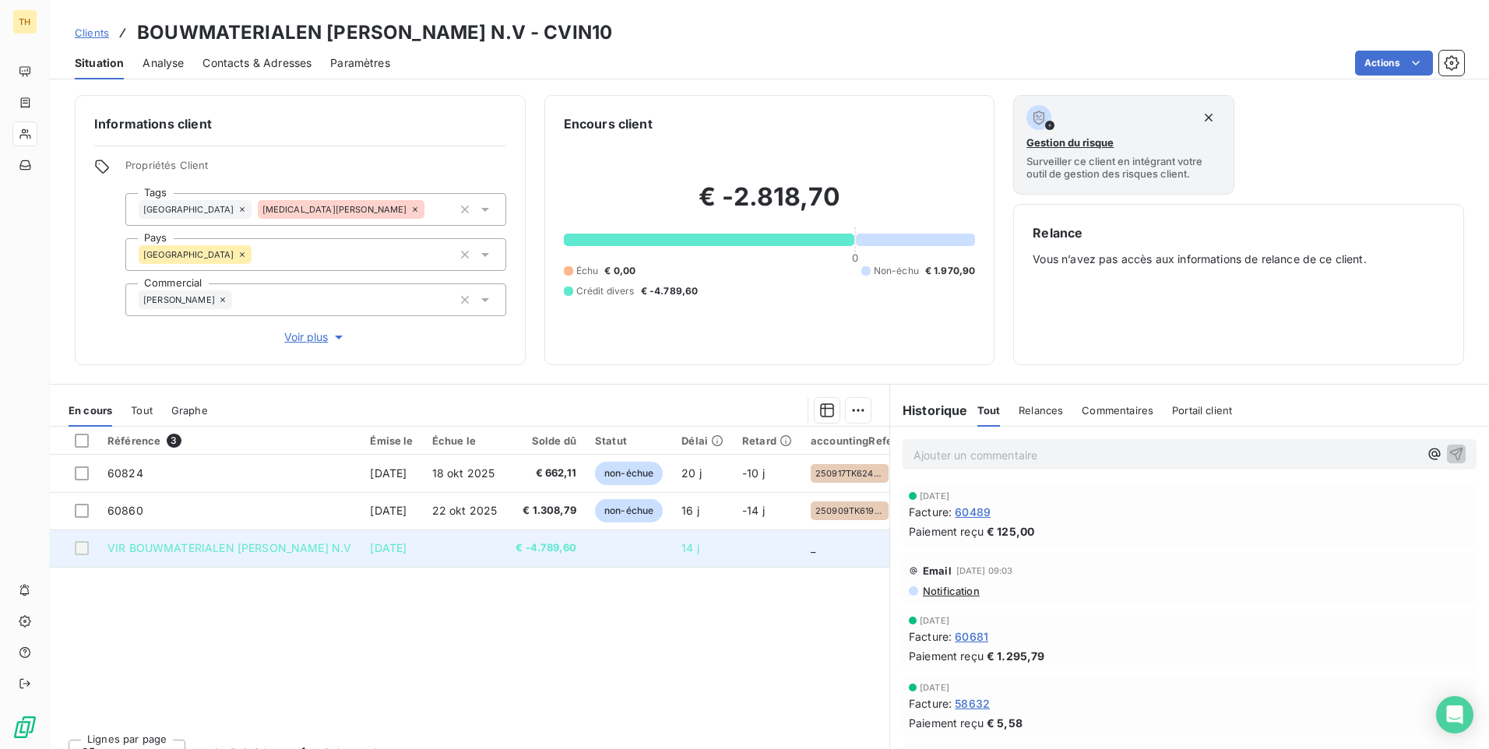
click at [576, 553] on span "€ -4.789,60" at bounding box center [545, 548] width 61 height 16
click at [264, 551] on span "VIR BOUWMATERIALEN GERMAIN VINCKIER N.V" at bounding box center [229, 547] width 244 height 13
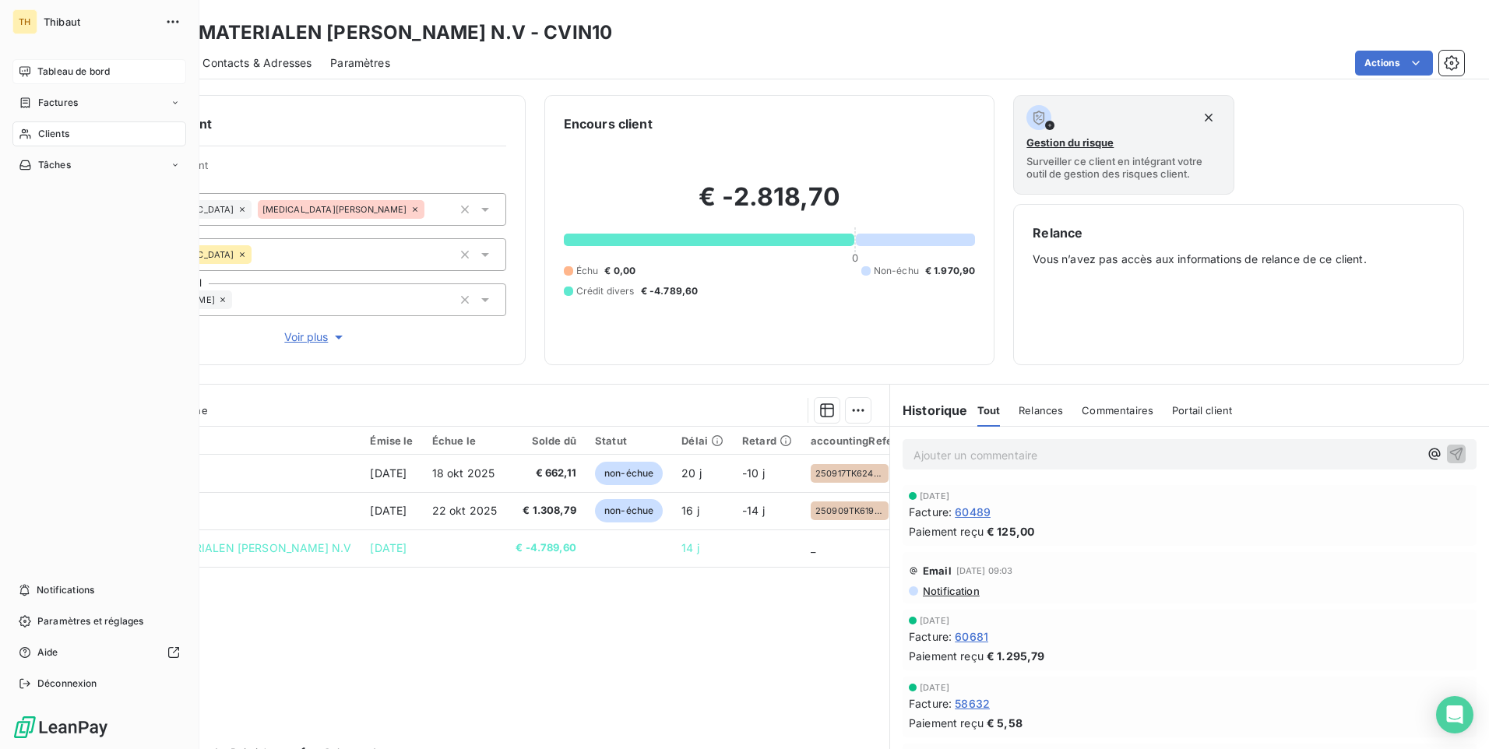
click at [26, 67] on icon at bounding box center [24, 71] width 11 height 10
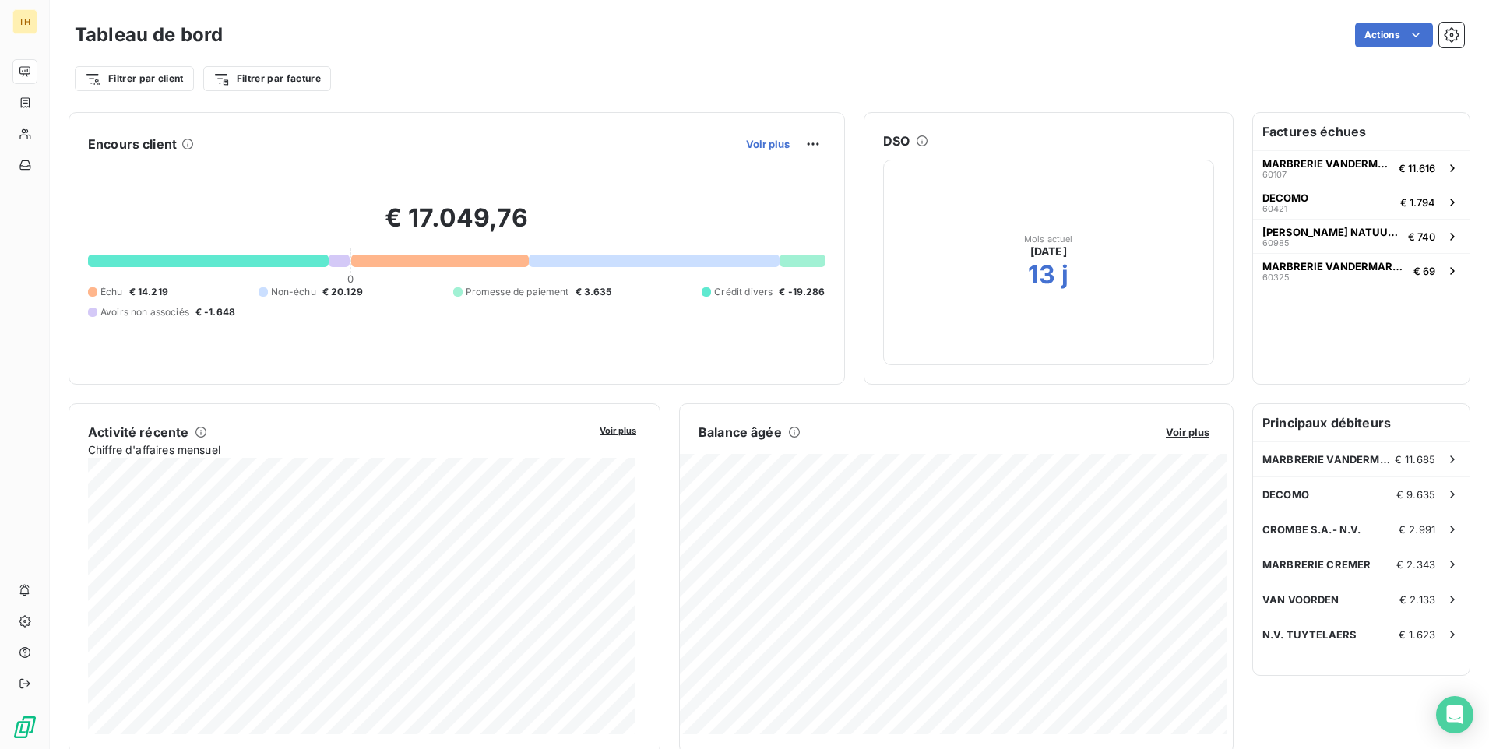
click at [761, 145] on span "Voir plus" at bounding box center [768, 144] width 44 height 12
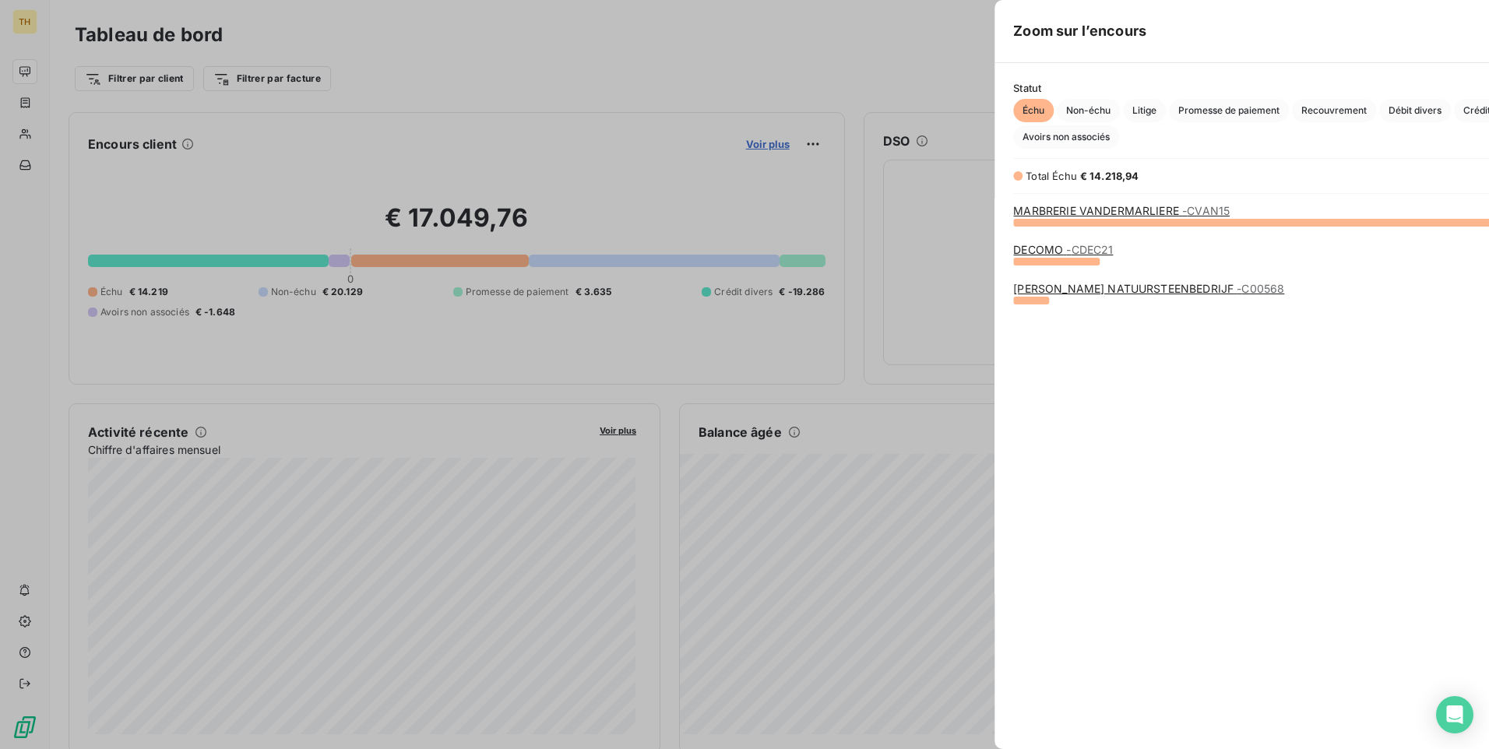
scroll to position [737, 586]
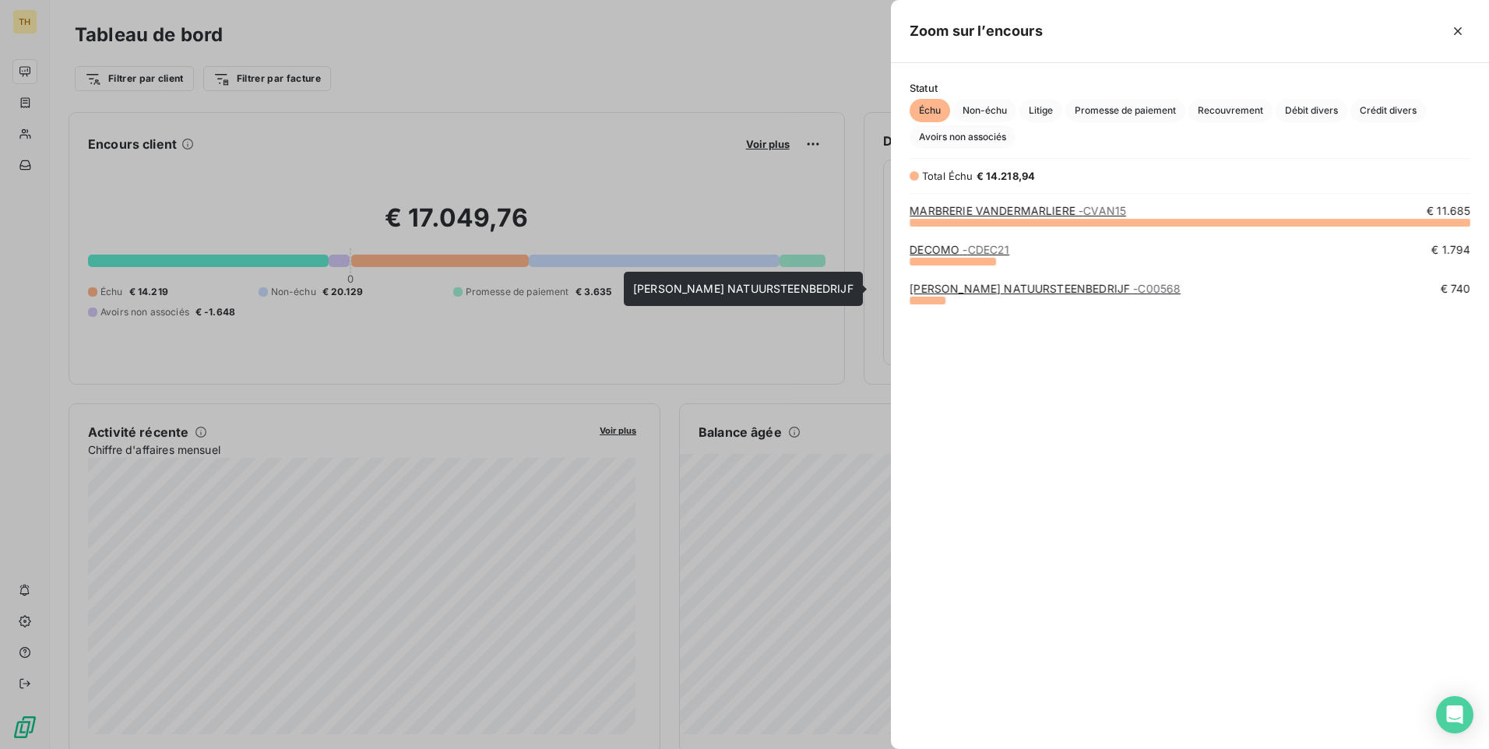
click at [1000, 289] on link "BRETI STEENHOUWERIJ NATUURSTEENBEDRIJF - C00568" at bounding box center [1044, 288] width 271 height 13
